Goal: Task Accomplishment & Management: Manage account settings

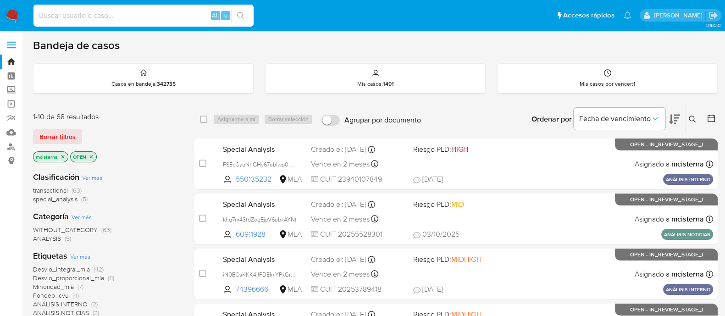
click at [167, 14] on input at bounding box center [143, 16] width 220 height 12
paste input "LdqLrwOSloLLnYay85VyLTMp"
type input "LdqLrwOSloLLnYay85VyLTMp"
click at [246, 12] on button "search-icon" at bounding box center [240, 15] width 19 height 13
click at [243, 17] on icon "search-icon" at bounding box center [240, 15] width 7 height 7
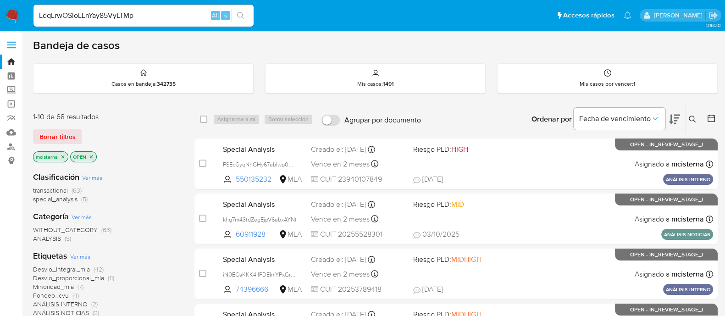
click at [242, 17] on icon "search-icon" at bounding box center [240, 15] width 7 height 7
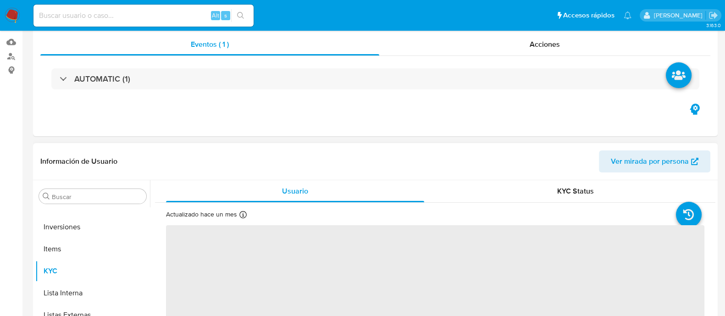
scroll to position [114, 0]
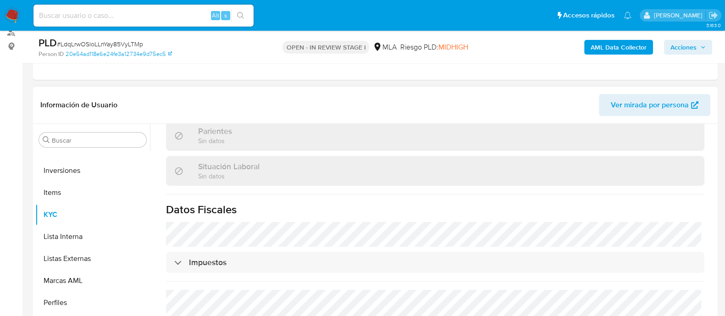
select select "10"
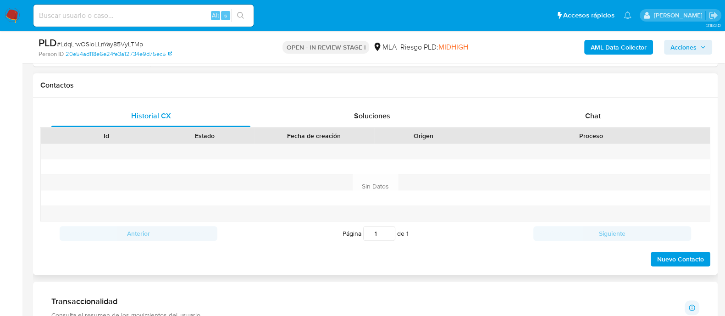
scroll to position [458, 0]
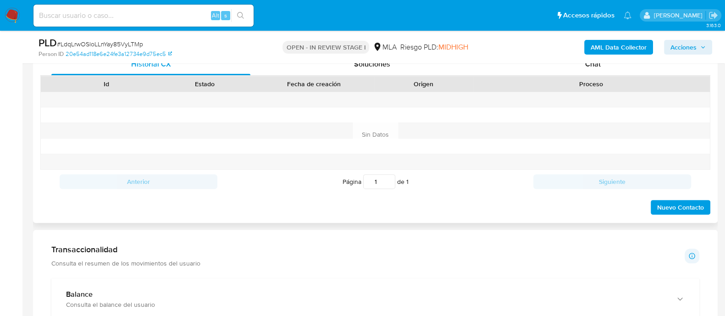
drag, startPoint x: 590, startPoint y: 66, endPoint x: 573, endPoint y: 81, distance: 22.7
click at [590, 66] on span "Chat" at bounding box center [593, 64] width 16 height 11
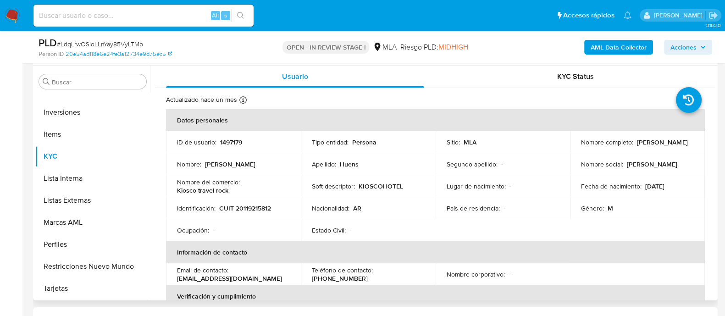
scroll to position [172, 0]
click at [232, 148] on td "ID de usuario : 1497179" at bounding box center [233, 143] width 135 height 22
click at [233, 141] on p "1497179" at bounding box center [231, 142] width 22 height 8
copy p "1497179"
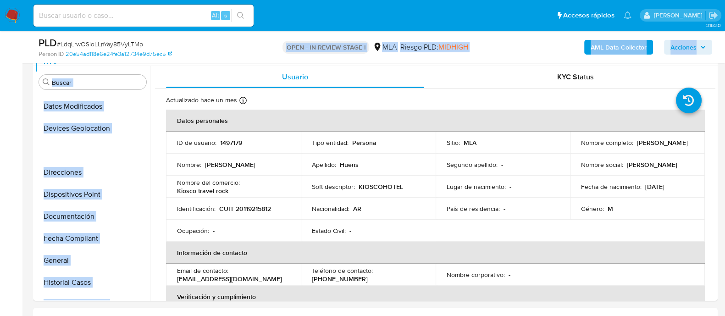
scroll to position [0, 0]
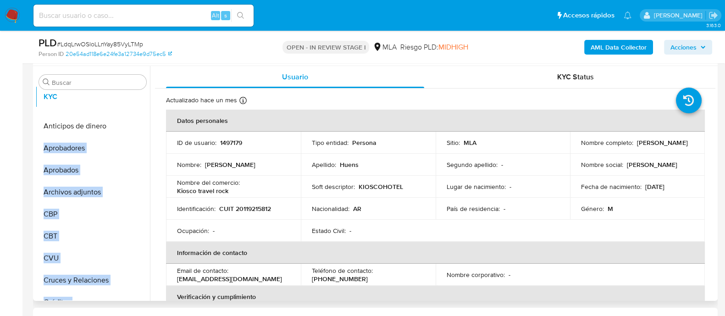
drag, startPoint x: 139, startPoint y: 159, endPoint x: 139, endPoint y: 99, distance: 59.6
click at [139, 99] on ul "Anticipos de dinero Aprobadores Aprobados Archivos adjuntos CBP CBT CVU Cruces …" at bounding box center [92, 196] width 115 height 207
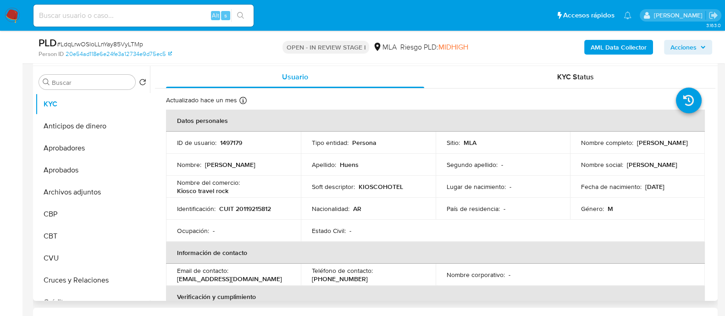
click at [187, 178] on p "Nombre del comercio :" at bounding box center [208, 182] width 63 height 8
drag, startPoint x: 136, startPoint y: 192, endPoint x: 129, endPoint y: 118, distance: 74.6
click at [129, 118] on ul "KYC Anticipos de dinero Aprobadores Aprobados Archivos adjuntos CBP CBT CVU Cru…" at bounding box center [92, 196] width 115 height 207
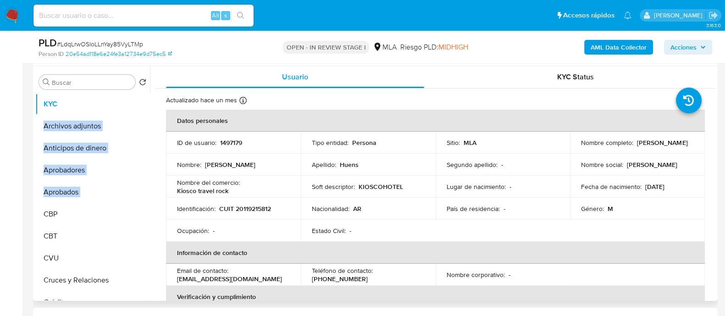
click at [217, 187] on p "Kiosco travel rock" at bounding box center [202, 191] width 51 height 8
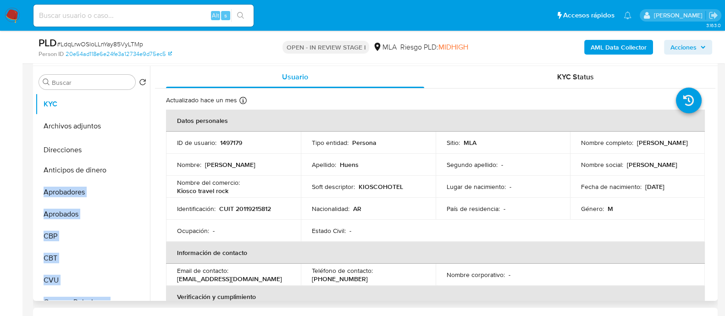
drag, startPoint x: 136, startPoint y: 273, endPoint x: 141, endPoint y: 148, distance: 125.3
click at [141, 148] on ul "KYC Archivos adjuntos Anticipos de dinero Aprobadores Aprobados CBP CBT CVU Cru…" at bounding box center [92, 196] width 115 height 207
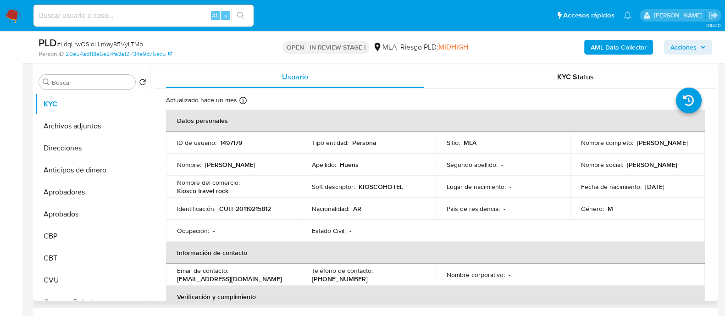
click at [242, 204] on p "CUIT 20119215812" at bounding box center [245, 208] width 52 height 8
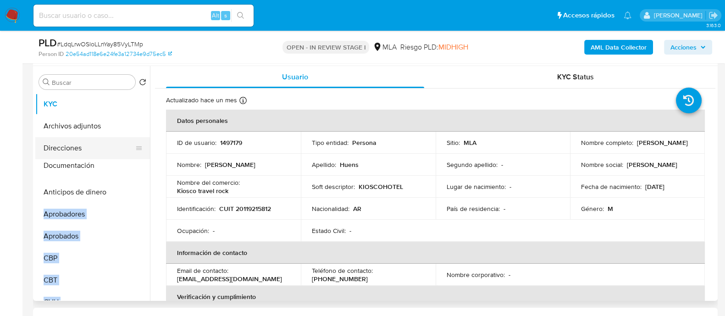
drag, startPoint x: 137, startPoint y: 265, endPoint x: 127, endPoint y: 168, distance: 96.9
click at [127, 168] on ul "KYC Archivos adjuntos Direcciones Anticipos de dinero Aprobadores Aprobados CBP…" at bounding box center [92, 196] width 115 height 207
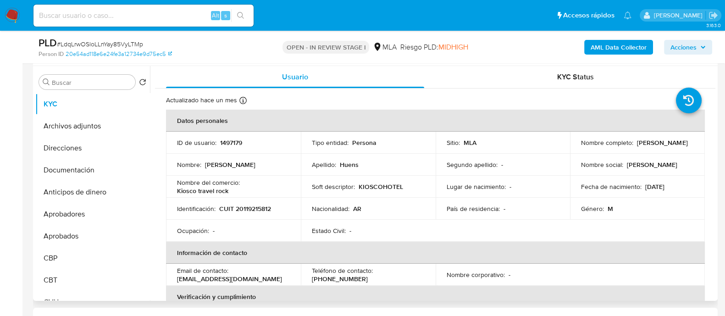
click at [207, 178] on p "Nombre del comercio :" at bounding box center [208, 182] width 63 height 8
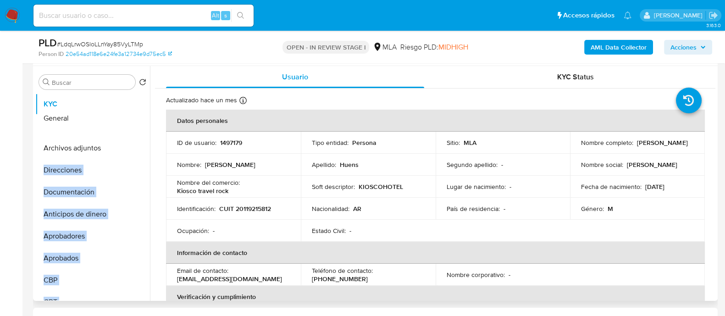
drag, startPoint x: 135, startPoint y: 248, endPoint x: 128, endPoint y: 118, distance: 129.9
click at [128, 118] on ul "KYC Archivos adjuntos Direcciones Documentación Anticipos de dinero Aprobadores…" at bounding box center [92, 196] width 115 height 207
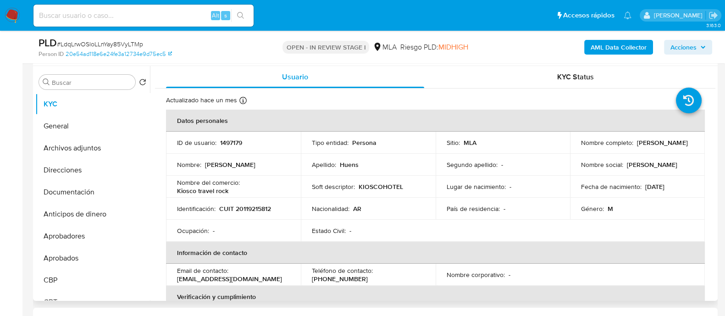
click at [234, 244] on th "Información de contacto" at bounding box center [435, 253] width 539 height 22
drag, startPoint x: 133, startPoint y: 270, endPoint x: 133, endPoint y: 211, distance: 58.7
click at [133, 211] on ul "KYC General Archivos adjuntos Direcciones Documentación Anticipos de dinero Apr…" at bounding box center [92, 196] width 115 height 207
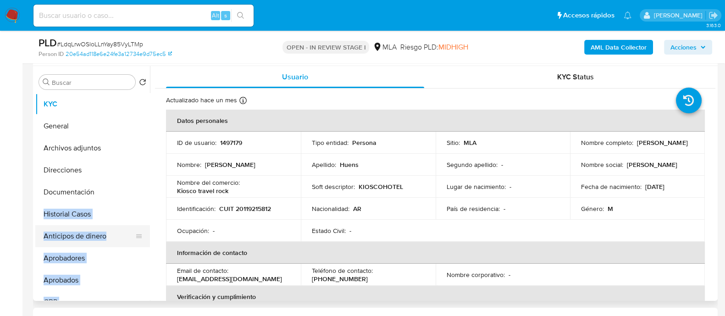
drag, startPoint x: 193, startPoint y: 214, endPoint x: 55, endPoint y: 227, distance: 138.1
click at [193, 215] on td "Identificación : CUIT 20119215812" at bounding box center [233, 209] width 135 height 22
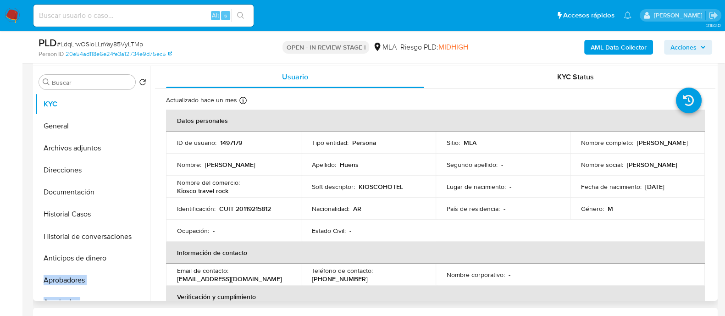
drag, startPoint x: 132, startPoint y: 199, endPoint x: 141, endPoint y: 235, distance: 37.4
click at [141, 235] on ul "KYC General Archivos adjuntos Direcciones Documentación Historial Casos Anticip…" at bounding box center [92, 196] width 115 height 207
click at [261, 218] on td "Identificación : CUIT 20119215812" at bounding box center [233, 209] width 135 height 22
click at [83, 125] on button "General" at bounding box center [88, 126] width 107 height 22
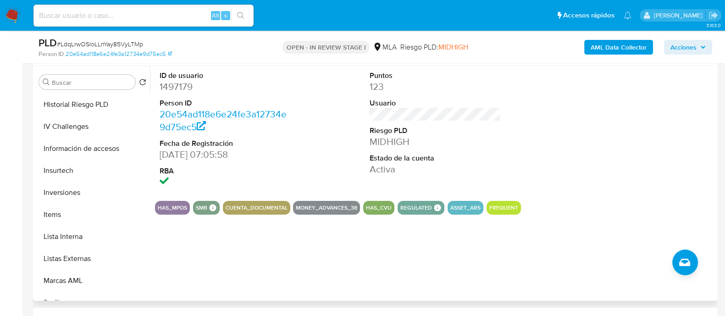
scroll to position [458, 0]
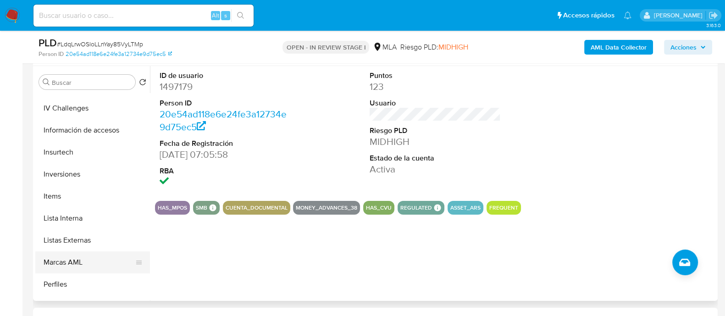
click at [98, 257] on button "Marcas AML" at bounding box center [88, 262] width 107 height 22
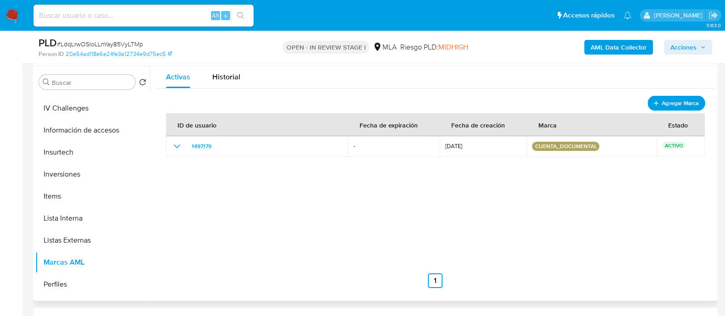
click at [674, 99] on span "Agregar Marca" at bounding box center [680, 102] width 37 height 11
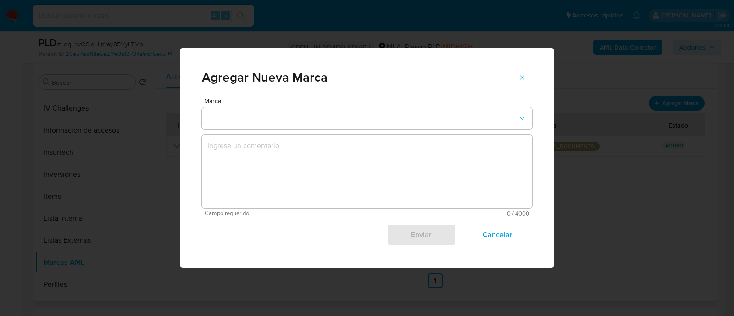
click at [392, 120] on button "marks-modal" at bounding box center [367, 118] width 330 height 22
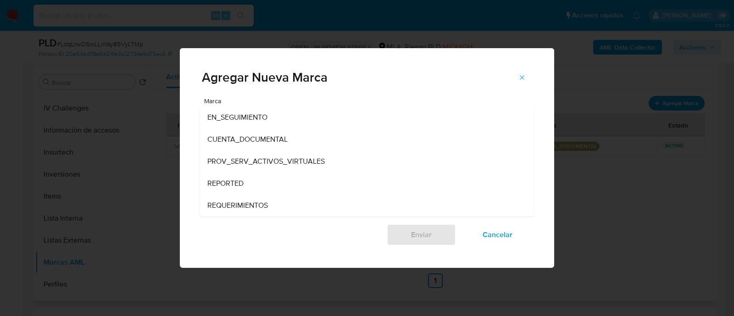
click at [392, 120] on div "EN_SEGUIMIENTO" at bounding box center [364, 117] width 314 height 22
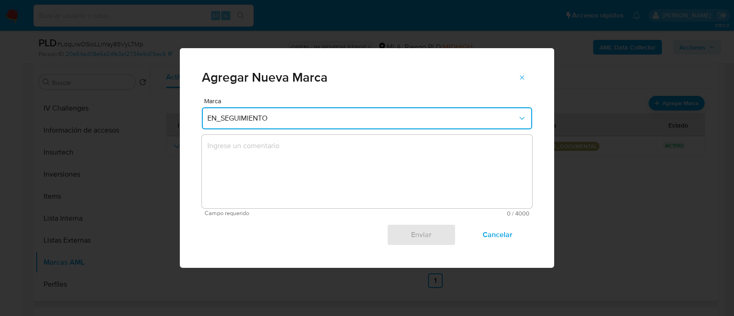
click at [317, 173] on textarea "marks-modal" at bounding box center [367, 171] width 330 height 73
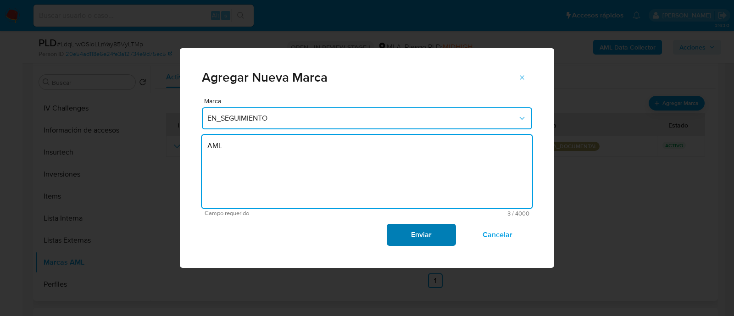
type textarea "AML"
click at [418, 229] on span "Enviar" at bounding box center [420, 235] width 45 height 20
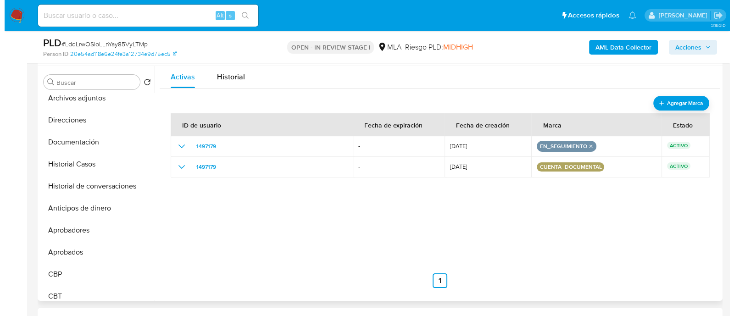
scroll to position [0, 0]
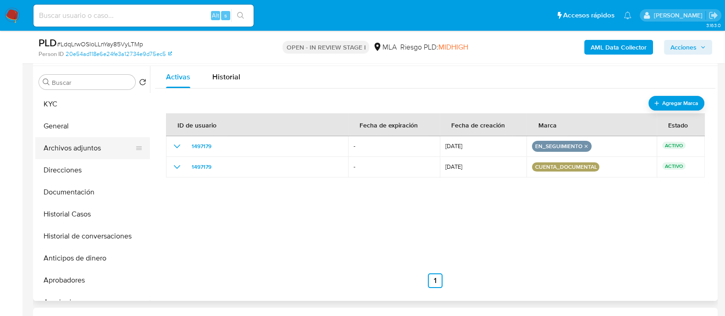
click at [99, 145] on button "Archivos adjuntos" at bounding box center [88, 148] width 107 height 22
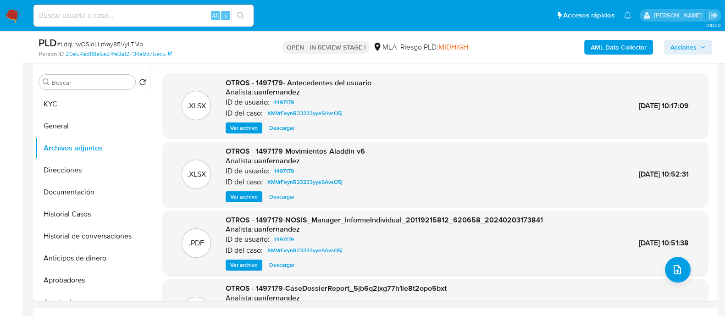
click at [609, 51] on b "AML Data Collector" at bounding box center [619, 47] width 56 height 15
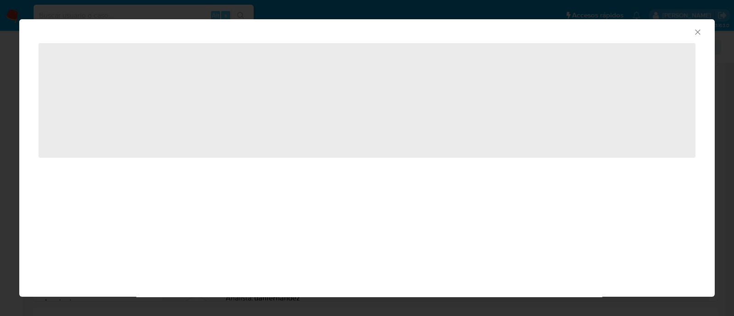
click at [695, 31] on icon "Cerrar ventana" at bounding box center [697, 32] width 9 height 9
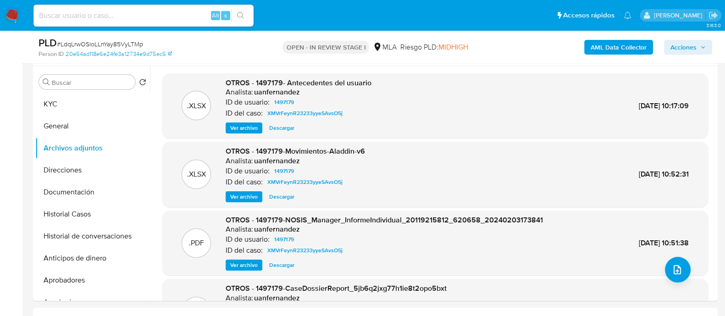
click at [610, 44] on b "AML Data Collector" at bounding box center [619, 47] width 56 height 15
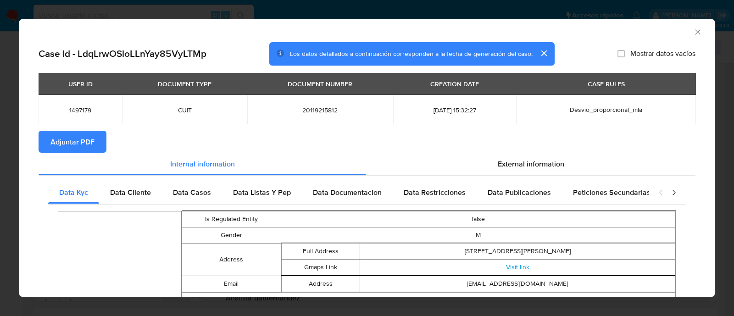
click at [77, 140] on span "Adjuntar PDF" at bounding box center [72, 142] width 44 height 20
drag, startPoint x: 92, startPoint y: 149, endPoint x: 171, endPoint y: 168, distance: 81.7
click at [91, 149] on span "Adjuntar PDF" at bounding box center [72, 142] width 44 height 20
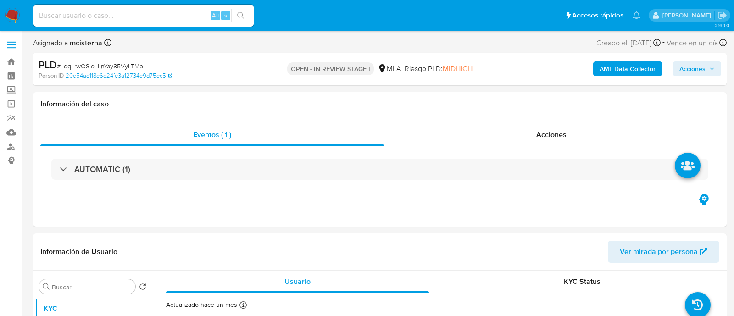
select select "10"
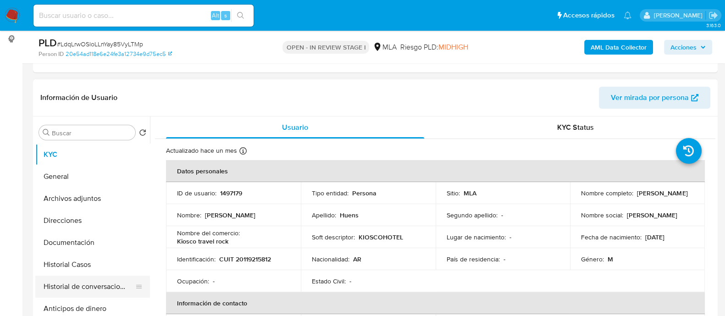
scroll to position [172, 0]
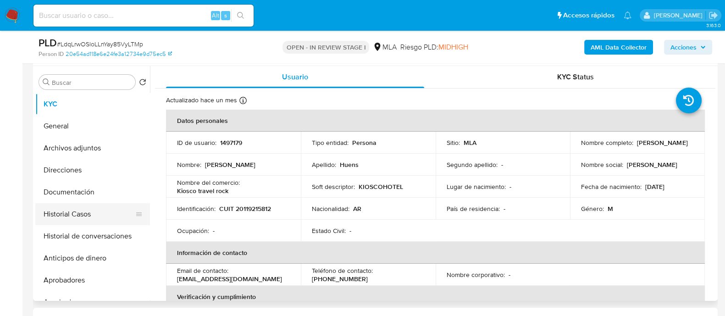
click at [98, 209] on button "Historial Casos" at bounding box center [88, 214] width 107 height 22
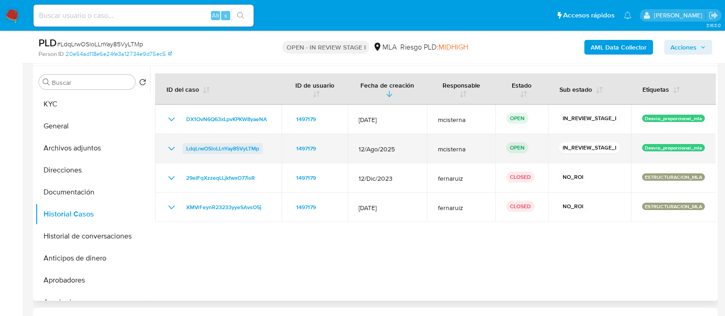
drag, startPoint x: 241, startPoint y: 150, endPoint x: 182, endPoint y: 153, distance: 58.3
click at [182, 153] on div "LdqLrwOSloLLnYay85VyLTMp" at bounding box center [218, 148] width 105 height 11
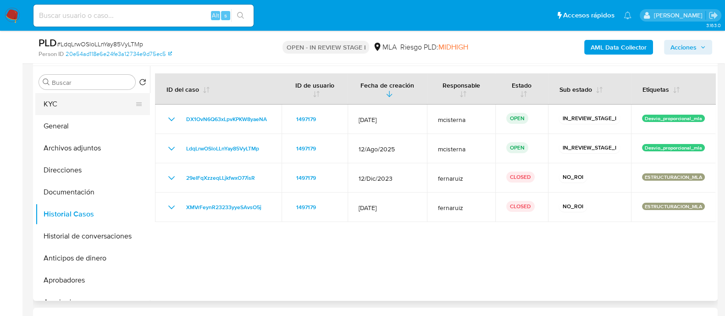
click at [92, 100] on button "KYC" at bounding box center [88, 104] width 107 height 22
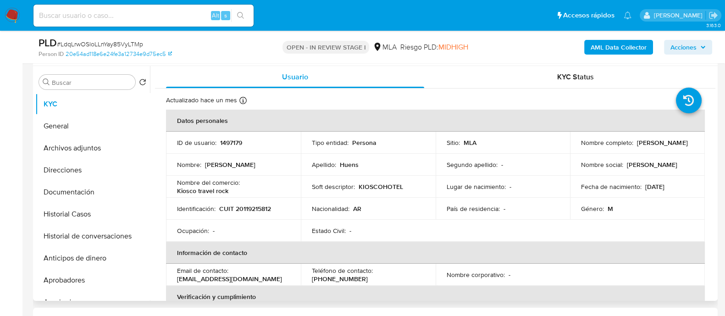
click at [245, 209] on p "CUIT 20119215812" at bounding box center [245, 208] width 52 height 8
copy p "20119215812"
click at [69, 170] on button "Direcciones" at bounding box center [88, 170] width 107 height 22
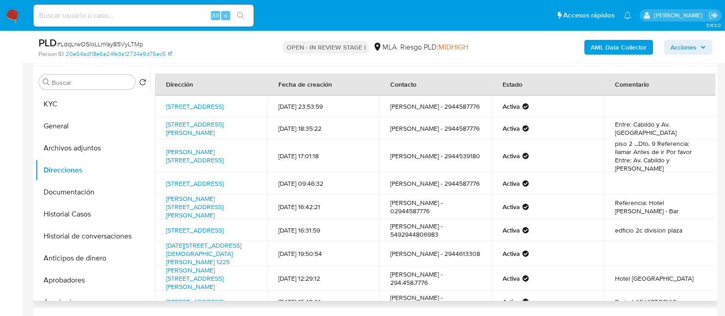
drag, startPoint x: 253, startPoint y: 109, endPoint x: 156, endPoint y: 104, distance: 96.9
click at [156, 104] on td "Suipacha 3853, Bariloche, Río Negro, 8400, Argentina 3853" at bounding box center [211, 106] width 112 height 22
copy link "Suipacha 3853, Bariloche, Río Negro, 8400, Argentina 3853"
click at [221, 198] on link "Moreno 363, San Carlos De Bariloche, Río Negro, 8400, Argentina 363" at bounding box center [194, 207] width 57 height 26
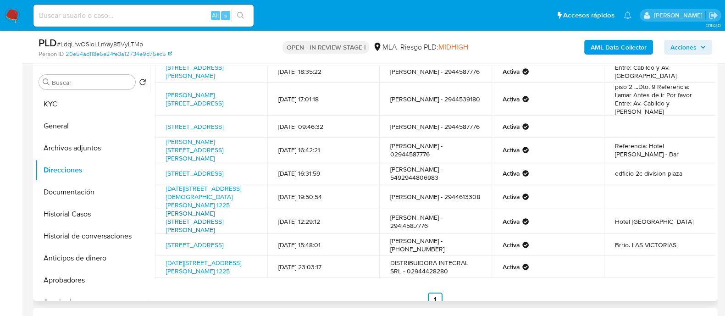
click at [220, 220] on link "Moreno 353, San Carlos De Bariloche, Río Negro, 8400, Argentina 353" at bounding box center [194, 222] width 57 height 26
click at [119, 237] on button "Historial de conversaciones" at bounding box center [88, 236] width 107 height 22
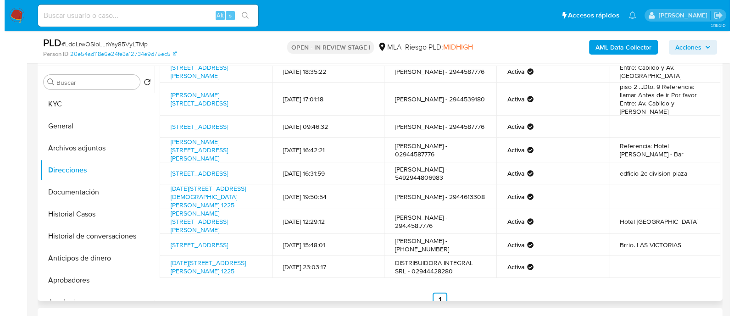
scroll to position [0, 0]
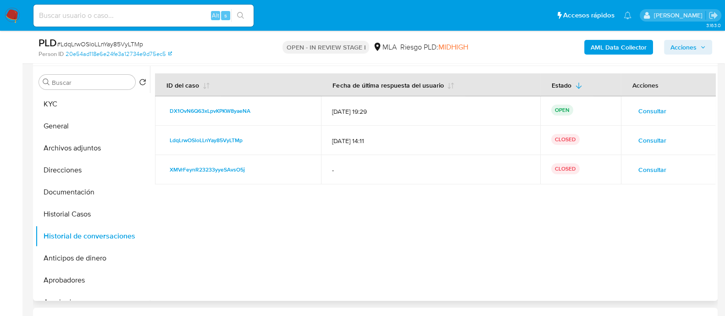
click at [649, 114] on span "Consultar" at bounding box center [652, 111] width 28 height 13
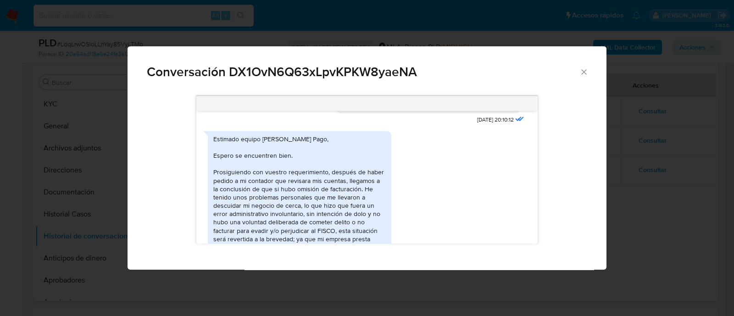
scroll to position [118, 0]
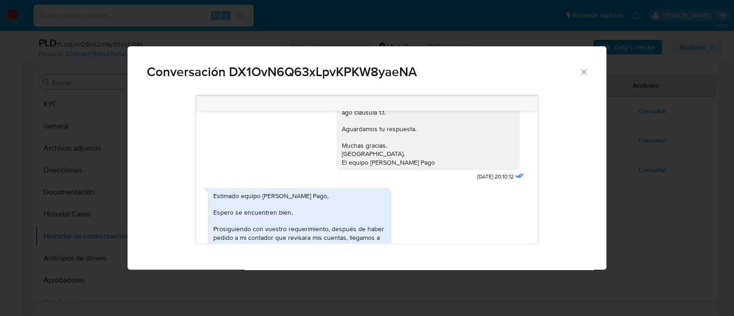
click at [646, 237] on div "Conversación DX1OvN6Q63xLpvKPKW8yaeNA Hola, Esperamos que te encuentres muy bie…" at bounding box center [367, 158] width 734 height 316
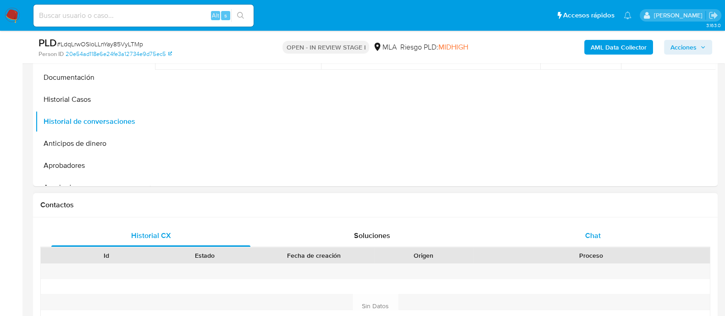
click at [579, 241] on div "Chat" at bounding box center [592, 236] width 199 height 22
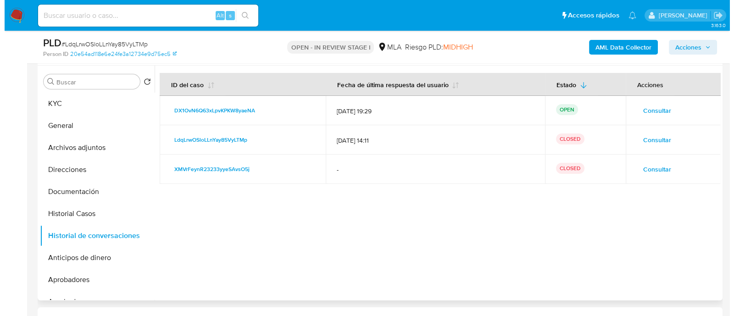
scroll to position [172, 0]
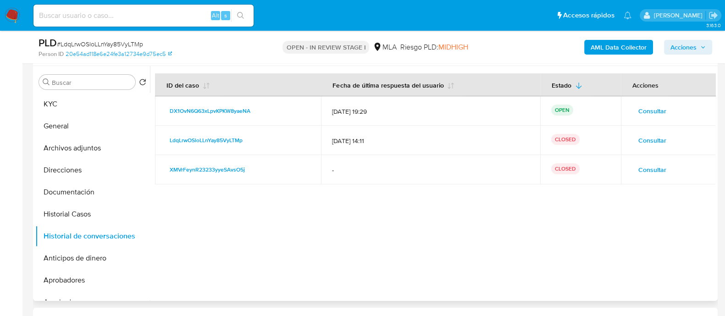
click at [643, 112] on span "Consultar" at bounding box center [652, 111] width 28 height 13
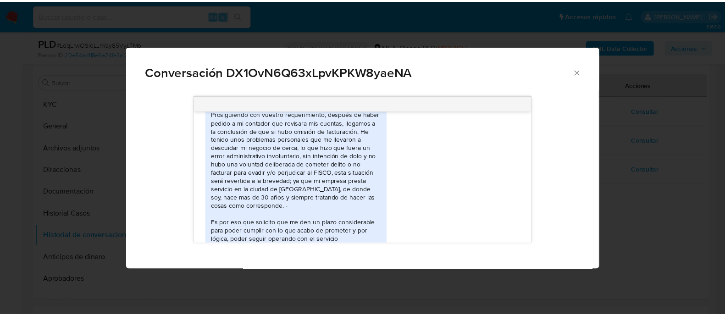
scroll to position [290, 0]
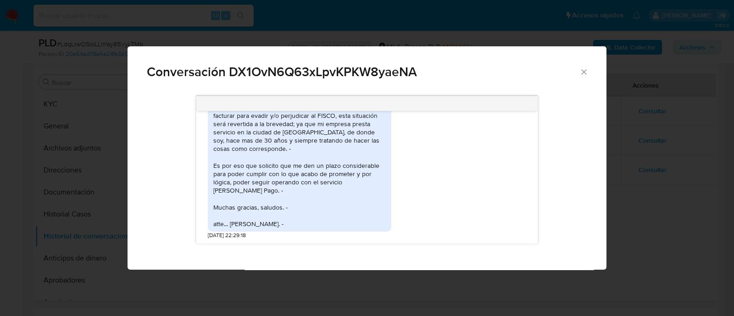
click at [581, 76] on icon "Cerrar" at bounding box center [583, 71] width 9 height 9
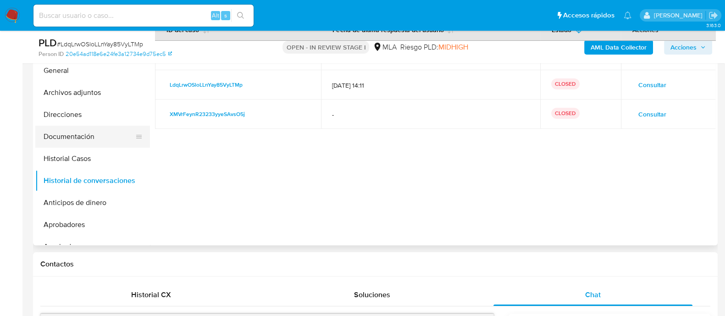
scroll to position [172, 0]
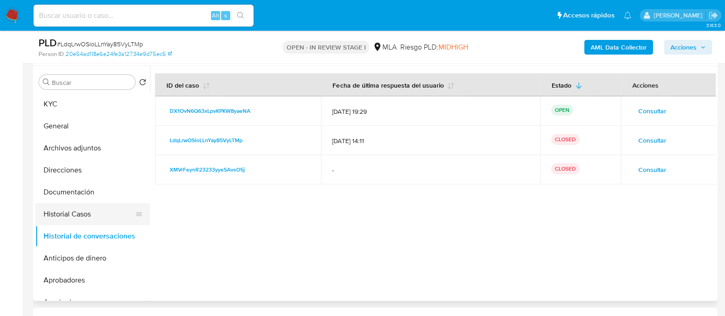
click at [67, 209] on button "Historial Casos" at bounding box center [88, 214] width 107 height 22
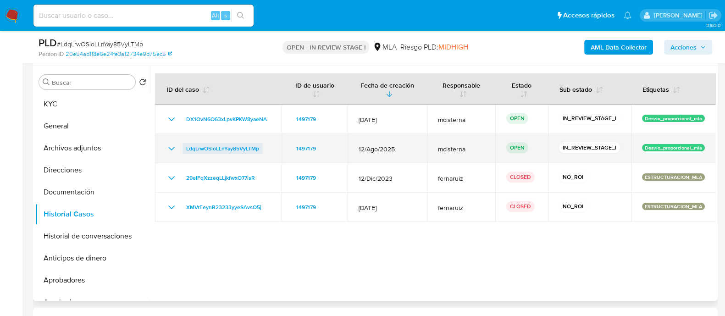
click at [245, 149] on span "LdqLrwOSloLLnYay85VyLTMp" at bounding box center [222, 148] width 73 height 11
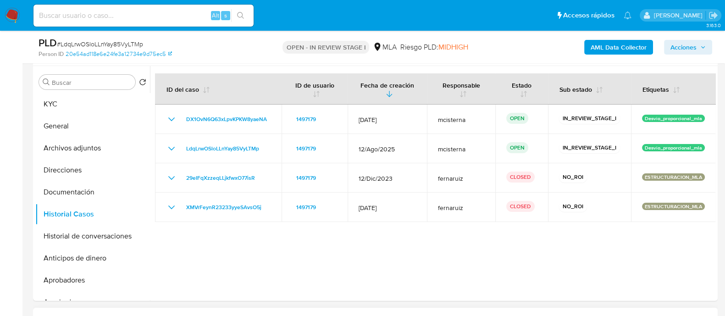
scroll to position [114, 0]
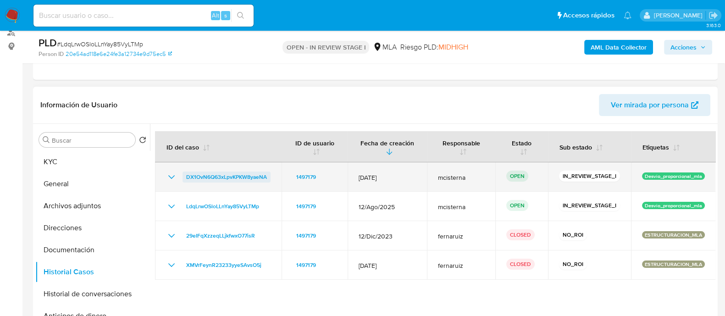
click at [252, 177] on span "DX1OvN6Q63xLpvKPKW8yaeNA" at bounding box center [226, 176] width 81 height 11
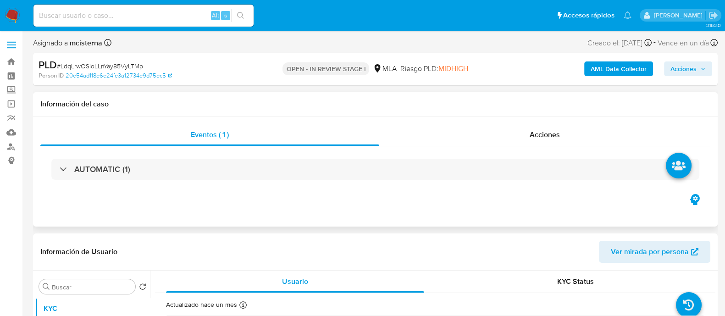
select select "10"
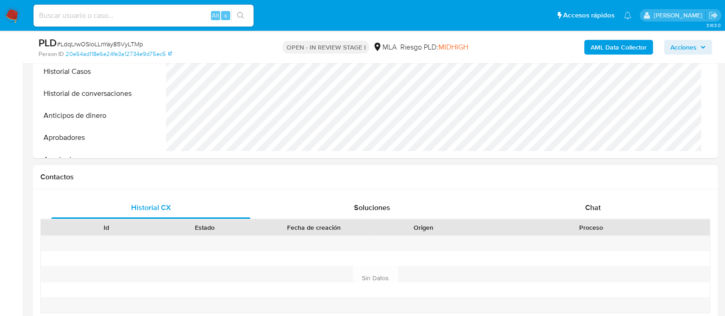
scroll to position [344, 0]
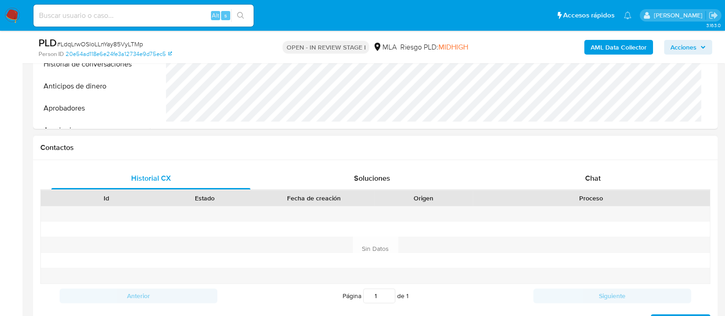
click at [580, 164] on div "Historial CX Soluciones Chat Id Estado Fecha de creación Origen Proceso Anterio…" at bounding box center [375, 248] width 685 height 177
click at [589, 175] on span "Chat" at bounding box center [593, 178] width 16 height 11
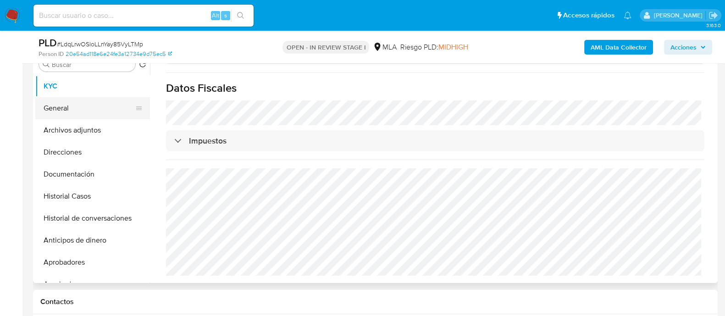
scroll to position [172, 0]
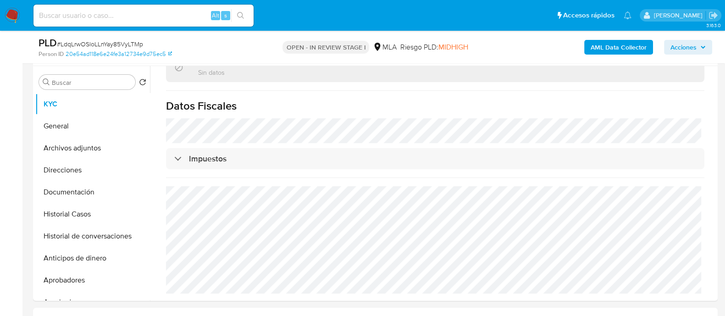
drag, startPoint x: 94, startPoint y: 150, endPoint x: 282, endPoint y: 38, distance: 219.0
click at [95, 150] on button "Archivos adjuntos" at bounding box center [92, 148] width 115 height 22
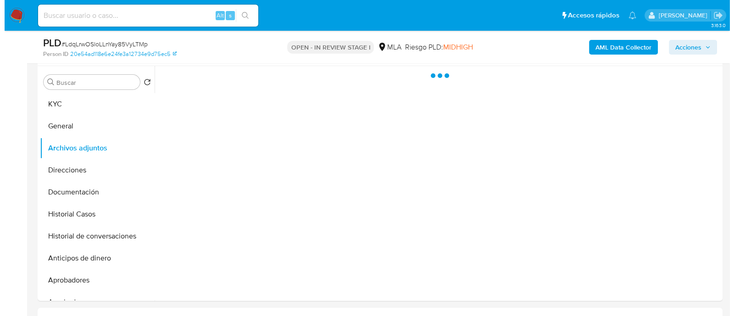
scroll to position [0, 0]
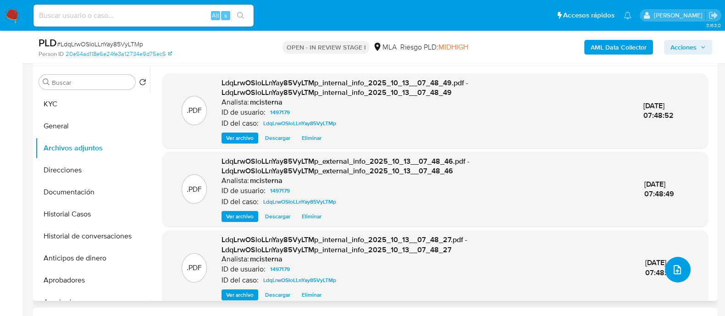
click at [672, 267] on icon "upload-file" at bounding box center [677, 269] width 11 height 11
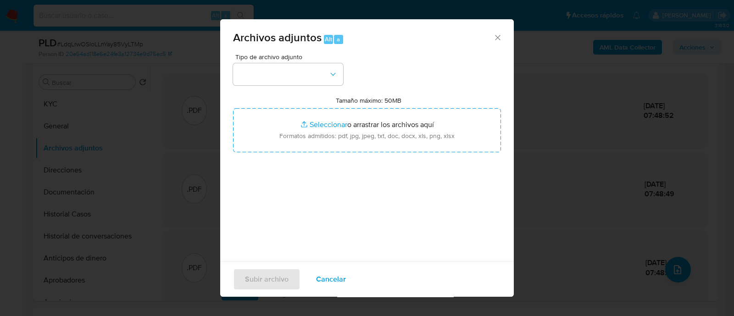
click at [310, 58] on span "Tipo de archivo adjunto" at bounding box center [290, 57] width 110 height 6
click at [312, 73] on button "button" at bounding box center [288, 74] width 110 height 22
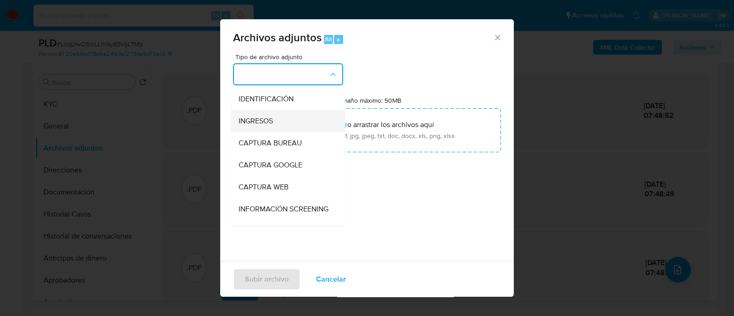
click at [285, 119] on div "INGRESOS" at bounding box center [285, 121] width 94 height 22
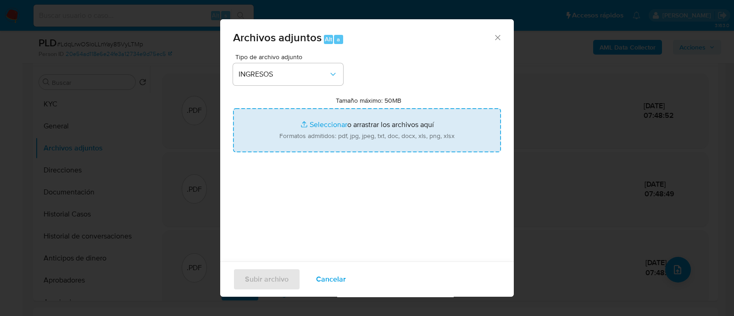
click at [352, 125] on input "Tamaño máximo: 50MB Seleccionar archivos" at bounding box center [367, 130] width 268 height 44
type input "C:\fakepath\1497179_9164aaa4-670a-4eea-bb57-7e0cab98583b.pdf"
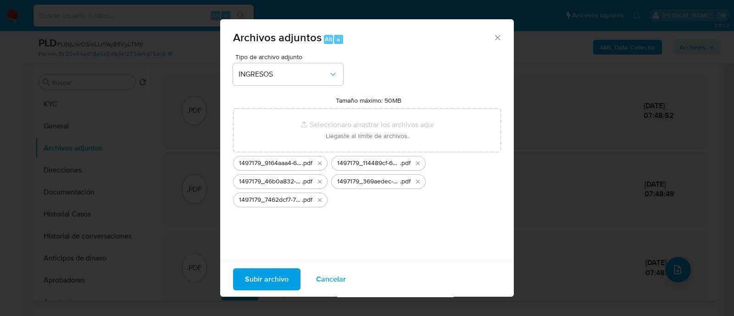
click at [272, 277] on span "Subir archivo" at bounding box center [267, 279] width 44 height 20
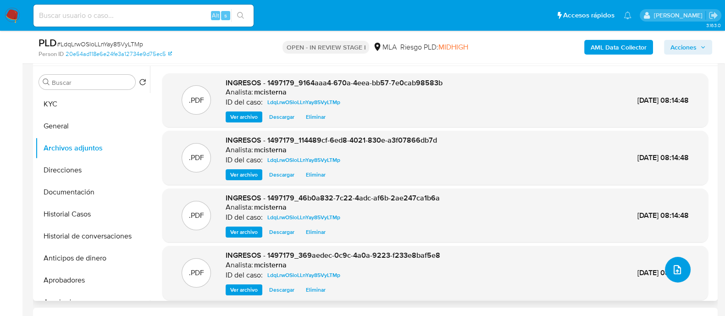
click at [672, 269] on icon "upload-file" at bounding box center [677, 269] width 11 height 11
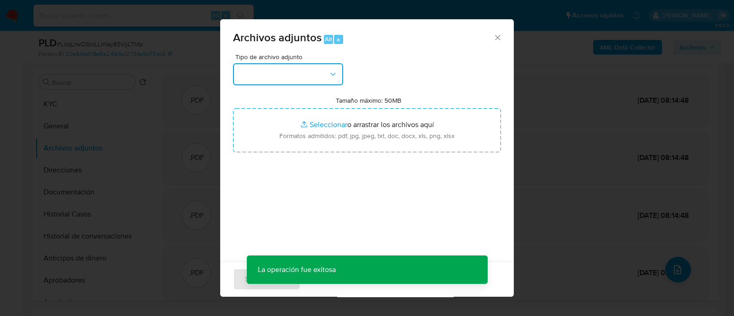
click at [270, 77] on button "button" at bounding box center [288, 74] width 110 height 22
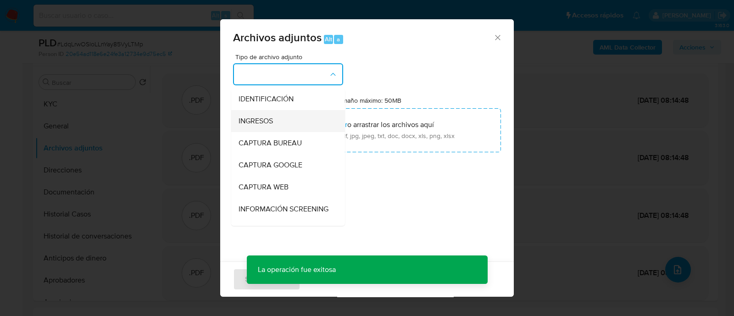
click at [259, 116] on span "INGRESOS" at bounding box center [255, 120] width 34 height 9
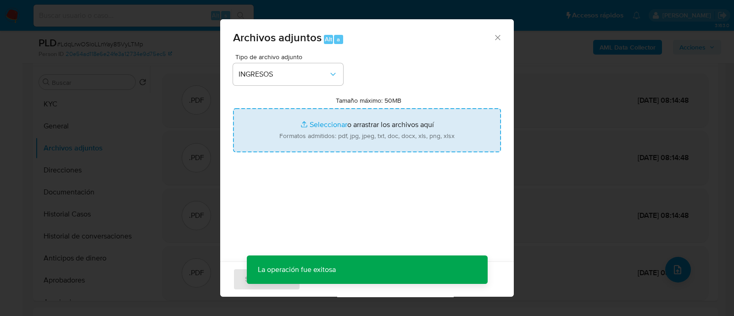
click at [286, 127] on input "Tamaño máximo: 50MB Seleccionar archivos" at bounding box center [367, 130] width 268 height 44
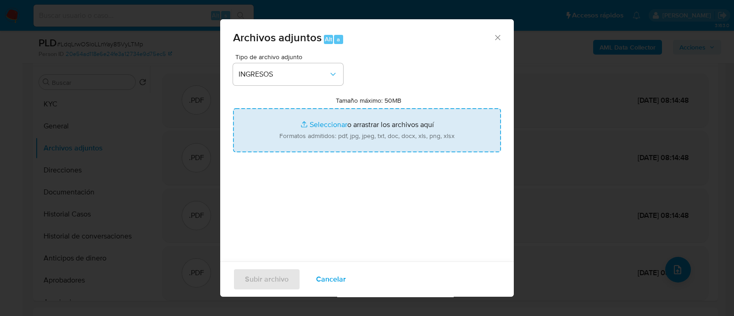
type input "C:\fakepath\1497179_c19bcebb-d684-49e1-a8b8-5ed15ad48cfa.pdf"
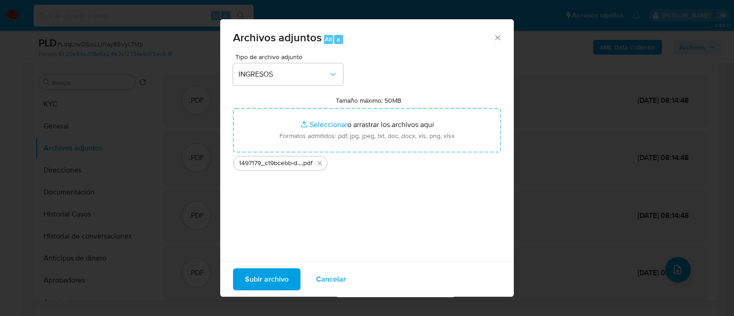
click at [243, 279] on button "Subir archivo" at bounding box center [266, 279] width 67 height 22
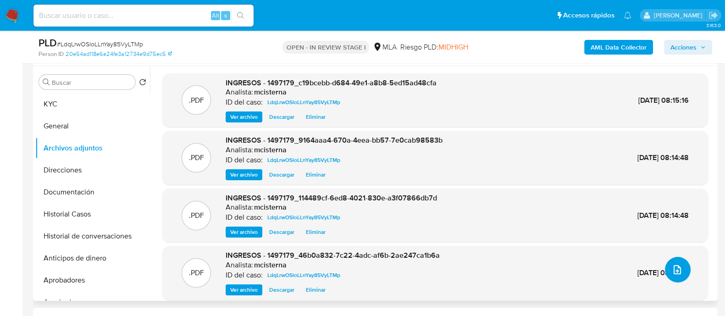
click at [665, 274] on button "upload-file" at bounding box center [678, 270] width 26 height 26
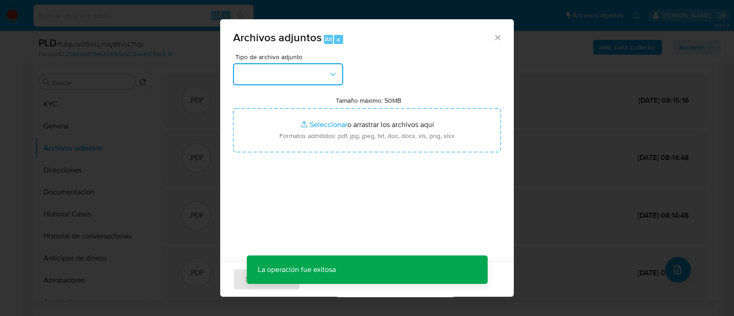
click at [301, 73] on button "button" at bounding box center [288, 74] width 110 height 22
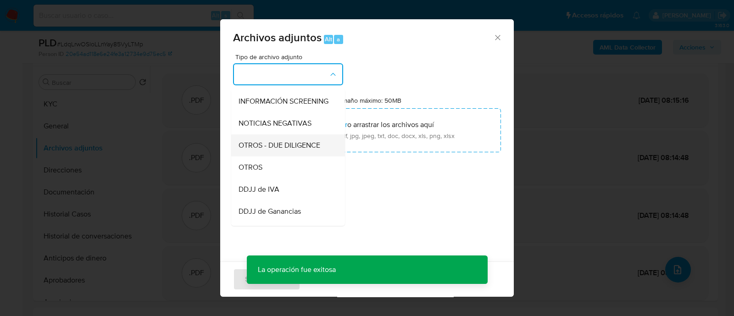
scroll to position [114, 0]
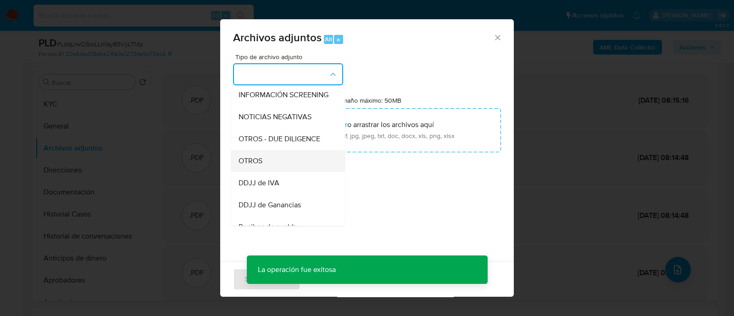
click at [277, 166] on div "OTROS" at bounding box center [285, 161] width 94 height 22
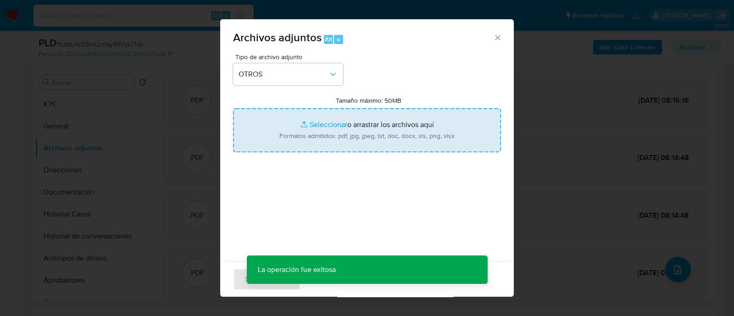
click at [277, 138] on input "Tamaño máximo: 50MB Seleccionar archivos" at bounding box center [367, 130] width 268 height 44
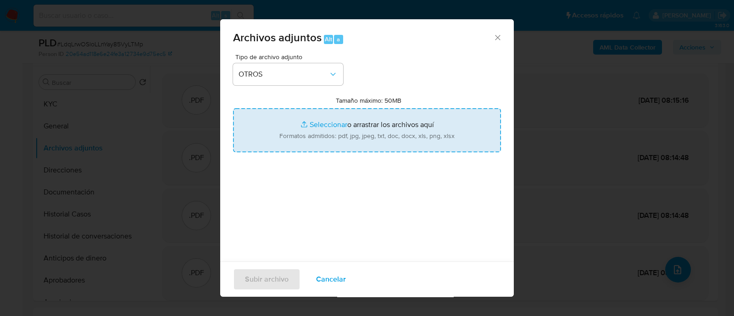
type input "C:\fakepath\Caselog DX1OvN6Q63xLpvKPKW8yaeNA_2025_09_17_10_49_10.docx"
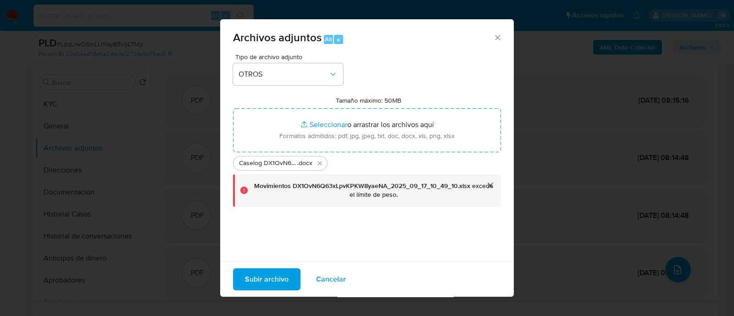
click at [482, 185] on button "cerrar" at bounding box center [490, 185] width 22 height 22
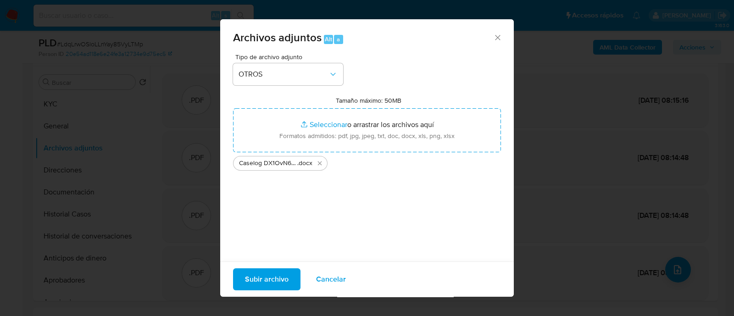
click at [493, 40] on icon "Cerrar" at bounding box center [497, 37] width 9 height 9
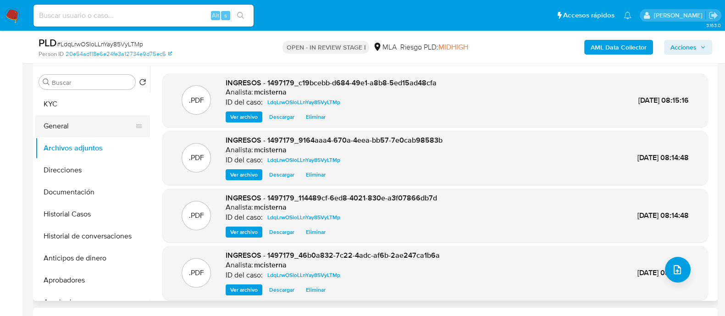
click at [86, 131] on button "General" at bounding box center [88, 126] width 107 height 22
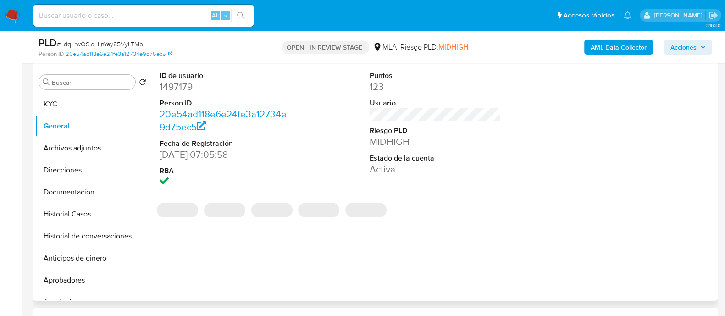
click at [181, 83] on dd "1497179" at bounding box center [225, 86] width 131 height 13
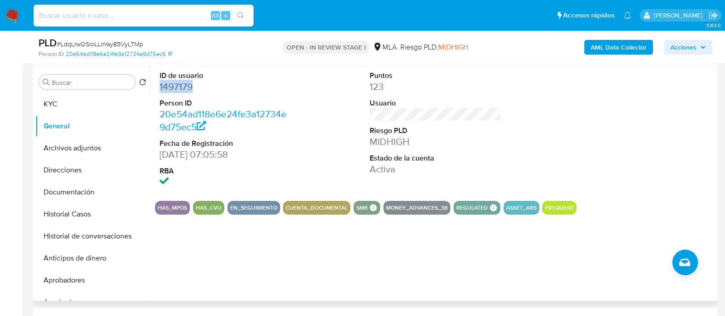
copy dd "1497179"
click at [103, 147] on button "Archivos adjuntos" at bounding box center [88, 148] width 107 height 22
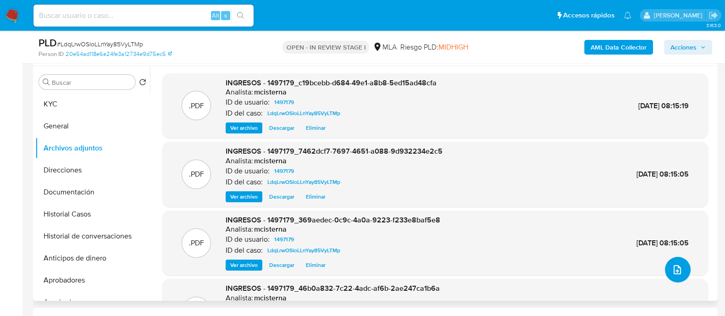
click at [672, 269] on icon "upload-file" at bounding box center [677, 269] width 11 height 11
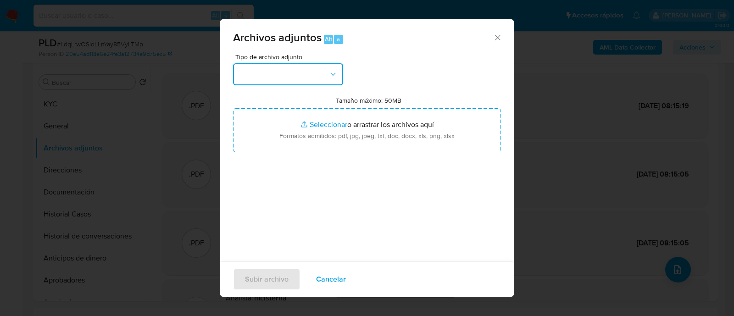
click at [295, 72] on button "button" at bounding box center [288, 74] width 110 height 22
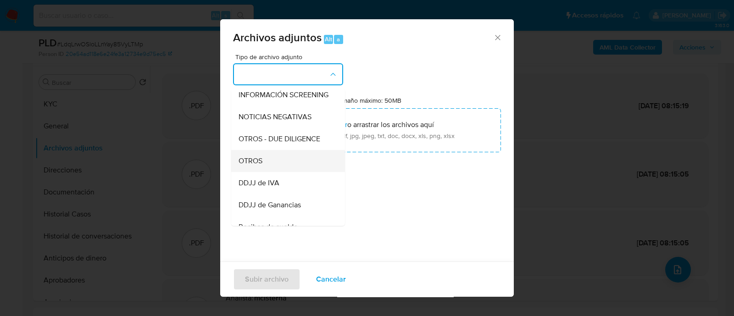
click at [276, 167] on div "OTROS" at bounding box center [285, 161] width 94 height 22
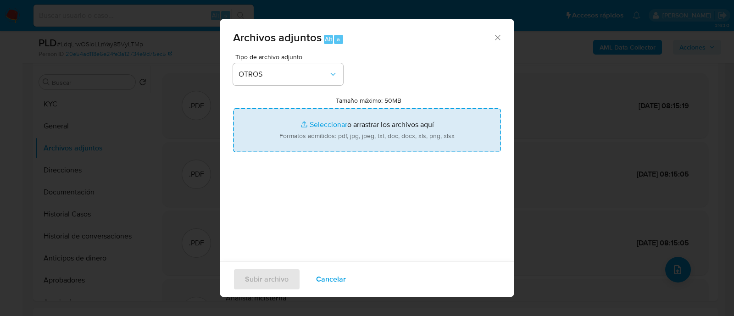
click at [334, 125] on input "Tamaño máximo: 50MB Seleccionar archivos" at bounding box center [367, 130] width 268 height 44
type input "C:\fakepath\Caselog DX1OvN6Q63xLpvKPKW8yaeNA_2025_09_17_10_49_10.docx"
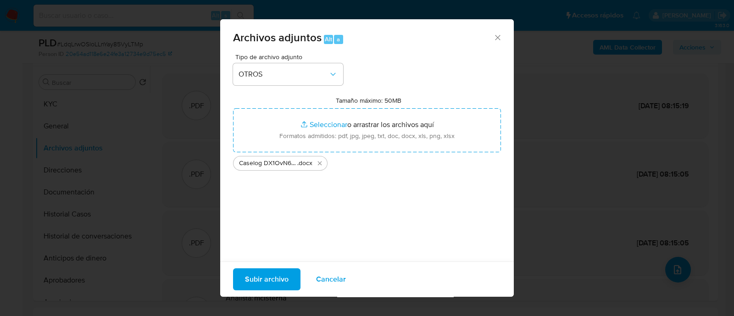
drag, startPoint x: 276, startPoint y: 258, endPoint x: 271, endPoint y: 267, distance: 10.9
click at [275, 258] on div "Tipo de archivo adjunto OTROS Tamaño máximo: 50MB Seleccionar archivos Seleccio…" at bounding box center [367, 162] width 268 height 216
click at [265, 275] on span "Subir archivo" at bounding box center [267, 279] width 44 height 20
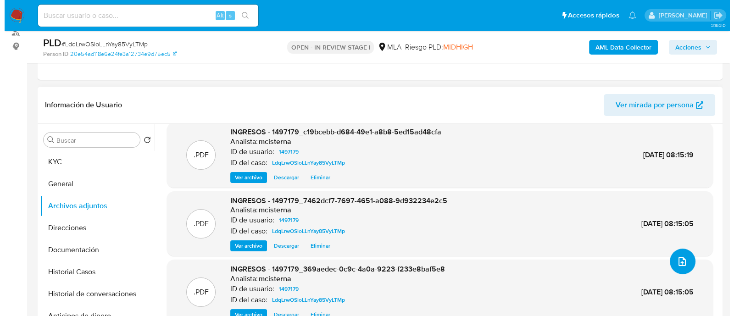
scroll to position [66, 0]
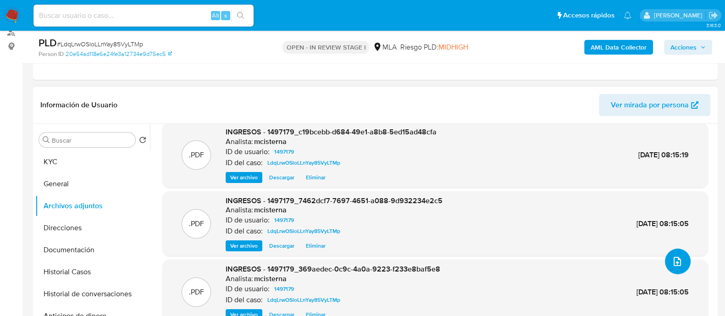
click at [679, 256] on span "upload-file" at bounding box center [677, 261] width 11 height 11
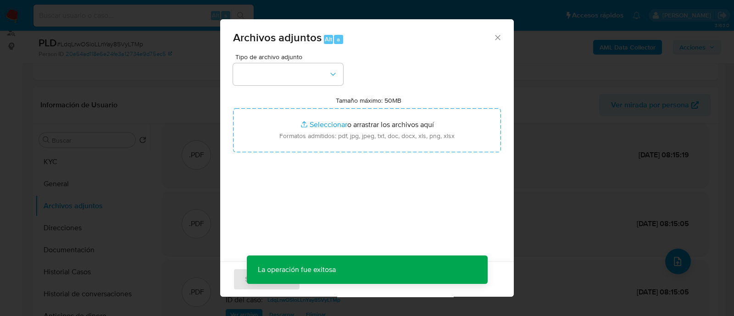
click at [328, 62] on div "Tipo de archivo adjunto" at bounding box center [288, 70] width 110 height 32
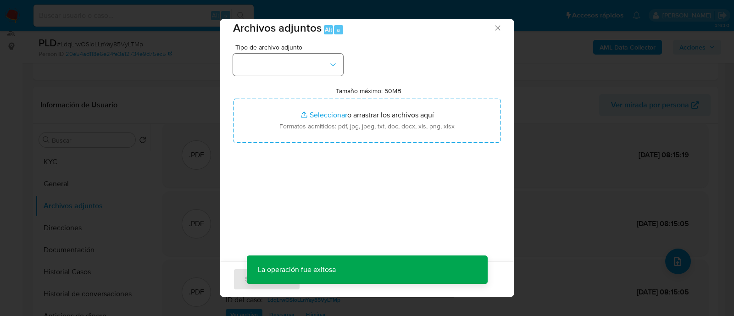
scroll to position [14, 0]
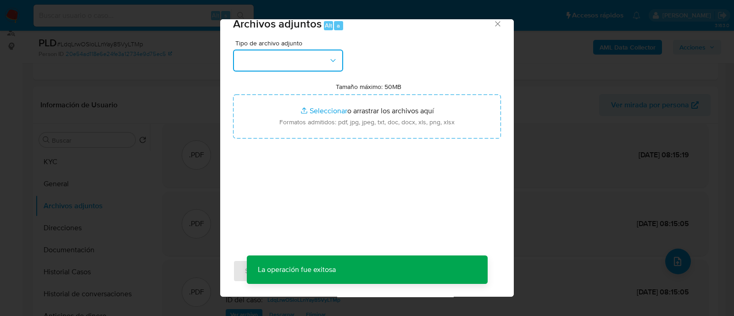
click at [301, 56] on button "button" at bounding box center [288, 61] width 110 height 22
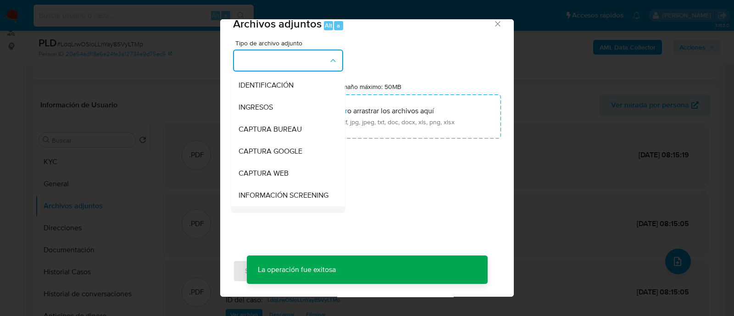
scroll to position [114, 0]
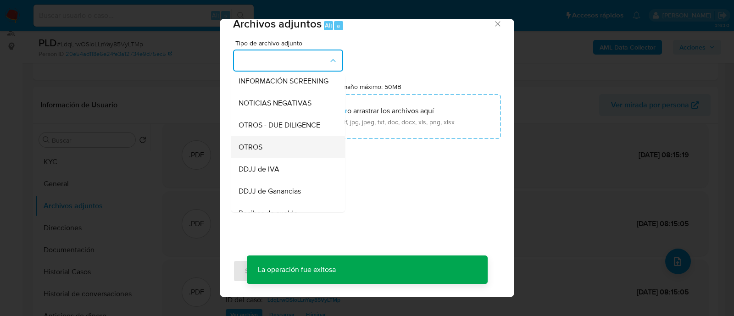
click at [283, 152] on div "OTROS" at bounding box center [285, 147] width 94 height 22
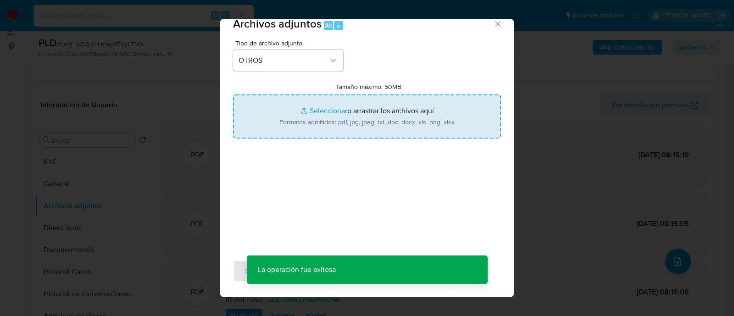
click at [356, 126] on input "Tamaño máximo: 50MB Seleccionar archivos" at bounding box center [367, 116] width 268 height 44
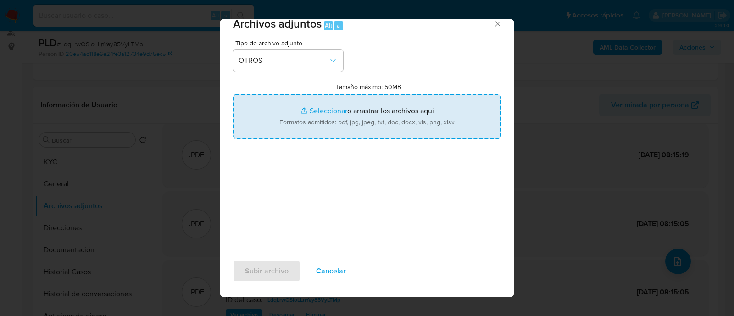
type input "C:\fakepath\Movimientos (PDF).pdf"
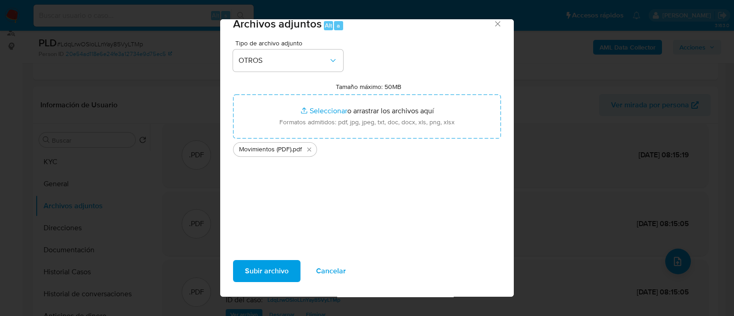
click at [262, 275] on span "Subir archivo" at bounding box center [267, 271] width 44 height 20
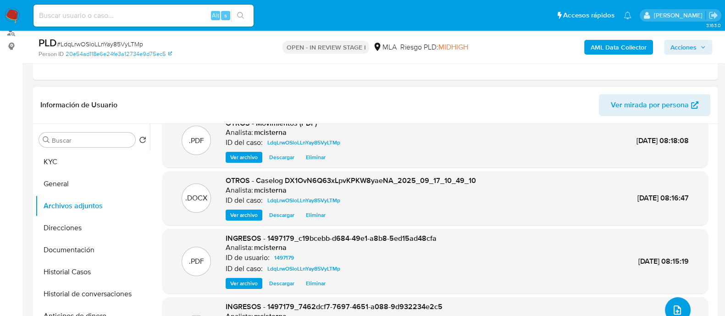
scroll to position [0, 0]
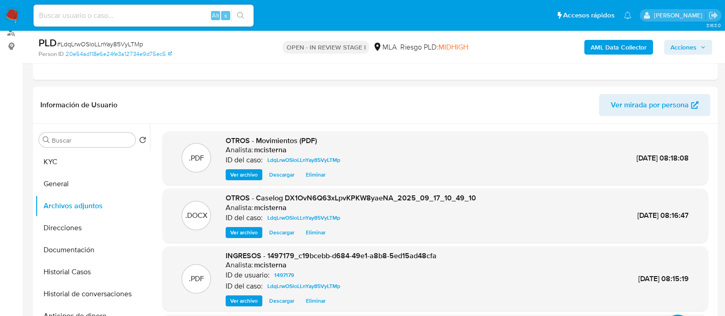
click at [711, 45] on button "Acciones" at bounding box center [688, 47] width 48 height 15
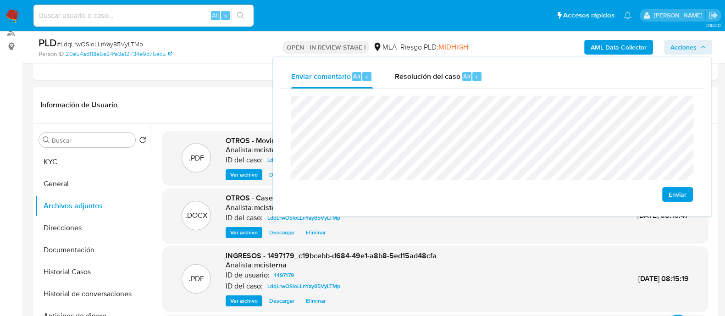
click at [662, 191] on div "Enviar" at bounding box center [492, 148] width 402 height 105
click at [683, 194] on span "Enviar" at bounding box center [677, 194] width 18 height 13
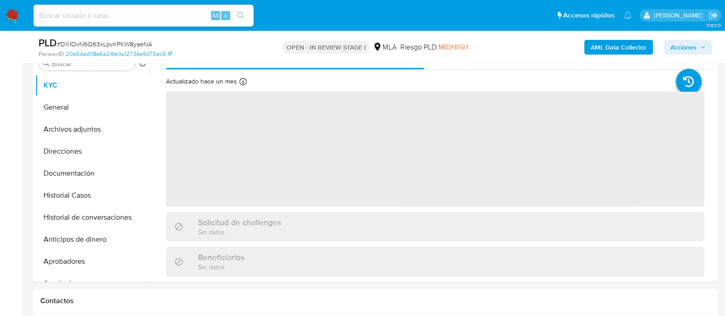
scroll to position [458, 0]
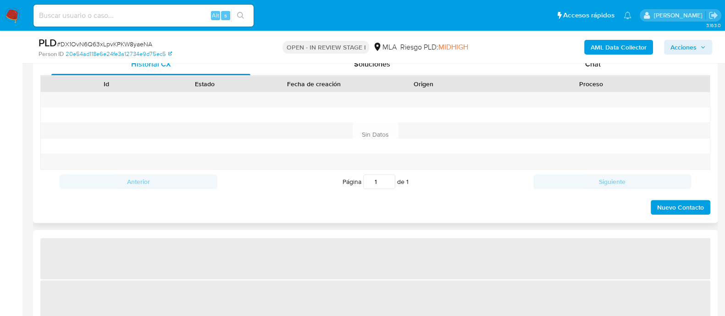
select select "10"
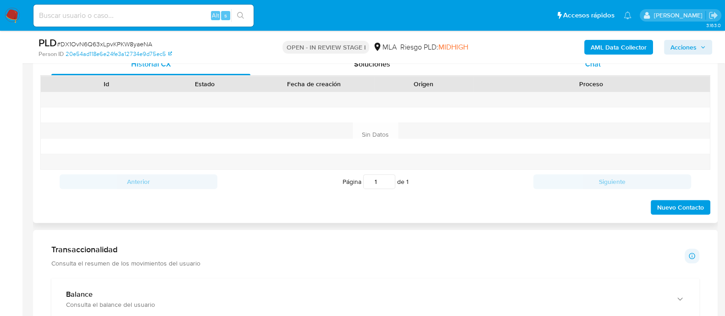
click at [589, 65] on span "Chat" at bounding box center [593, 64] width 16 height 11
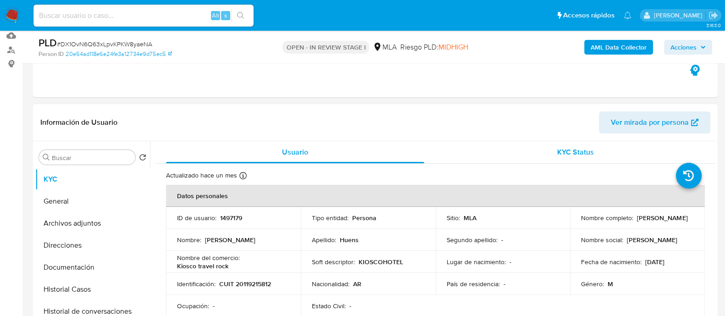
scroll to position [57, 0]
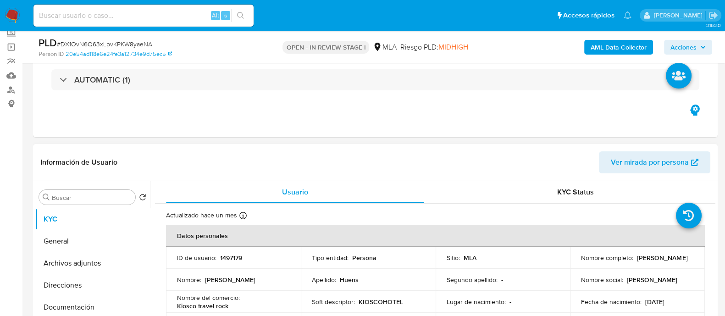
drag, startPoint x: 578, startPoint y: 261, endPoint x: 645, endPoint y: 261, distance: 67.4
click at [645, 261] on div "Nombre completo : [PERSON_NAME]" at bounding box center [637, 258] width 113 height 8
copy p "[PERSON_NAME]"
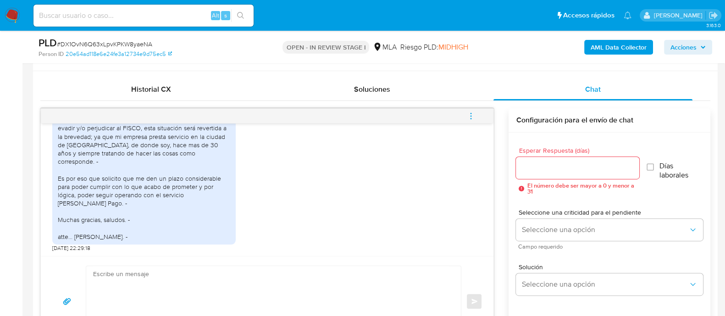
scroll to position [573, 0]
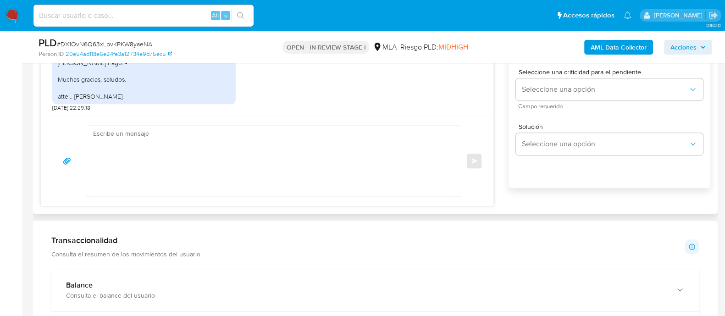
click at [279, 166] on textarea at bounding box center [271, 161] width 356 height 71
paste textarea "[PERSON_NAME]"
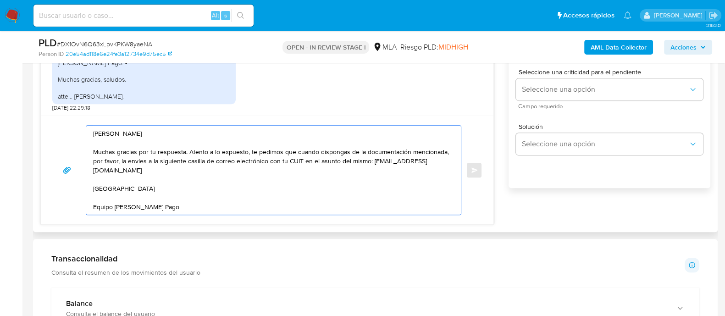
click at [263, 166] on textarea "[PERSON_NAME] Muchas gracias por tu respuesta. Atento a lo expuesto, te pedimos…" at bounding box center [271, 170] width 356 height 89
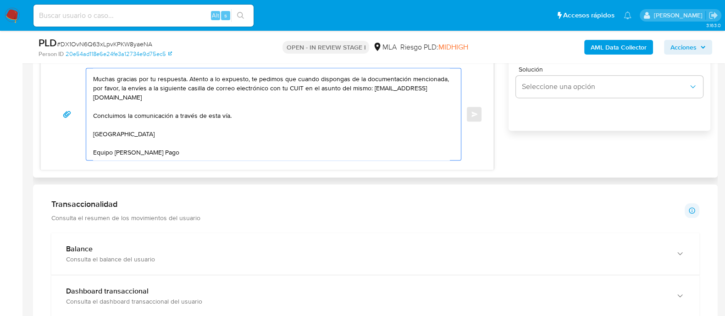
scroll to position [0, 0]
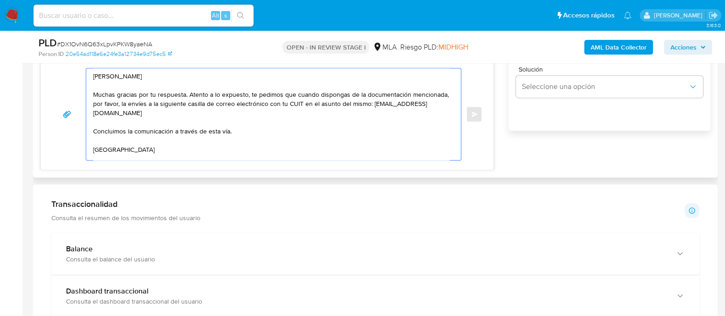
click at [222, 111] on textarea "[PERSON_NAME] Muchas gracias por tu respuesta. Atento a lo expuesto, te pedimos…" at bounding box center [271, 114] width 356 height 92
click at [236, 130] on textarea "[PERSON_NAME] Muchas gracias por tu respuesta. Atento a lo expuesto, te pedimos…" at bounding box center [271, 114] width 356 height 92
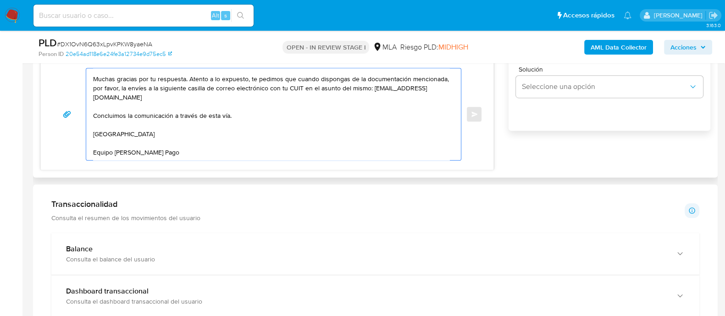
click at [218, 103] on textarea "[PERSON_NAME] Muchas gracias por tu respuesta. Atento a lo expuesto, te pedimos…" at bounding box center [271, 114] width 356 height 92
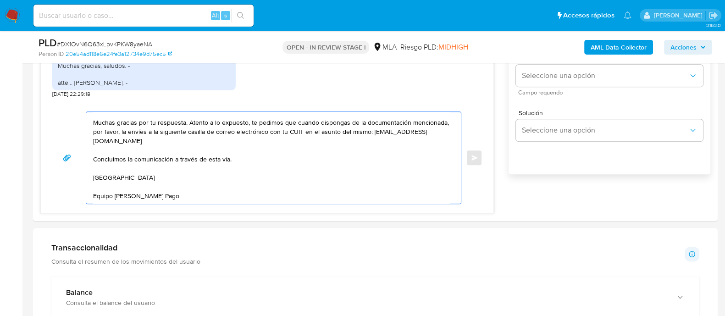
scroll to position [458, 0]
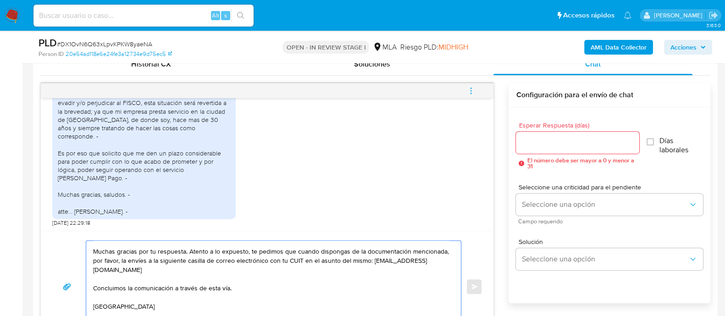
type textarea "[PERSON_NAME] Muchas gracias por tu respuesta. Atento a lo expuesto, te pedimos…"
click at [530, 143] on input "Esperar Respuesta (días)" at bounding box center [577, 143] width 123 height 12
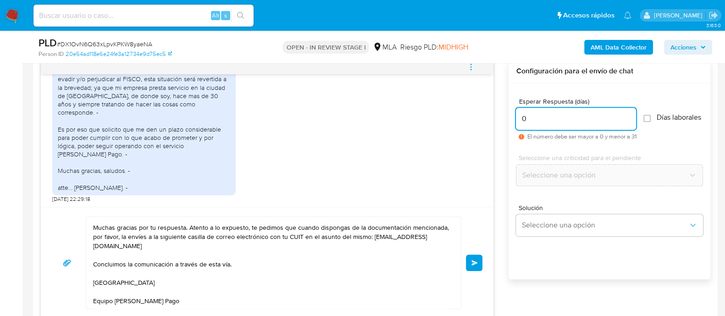
scroll to position [516, 0]
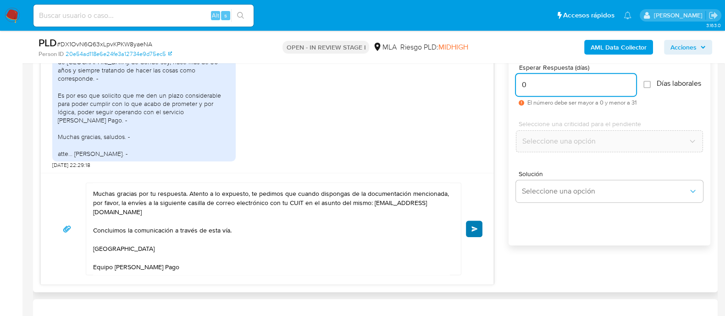
type input "0"
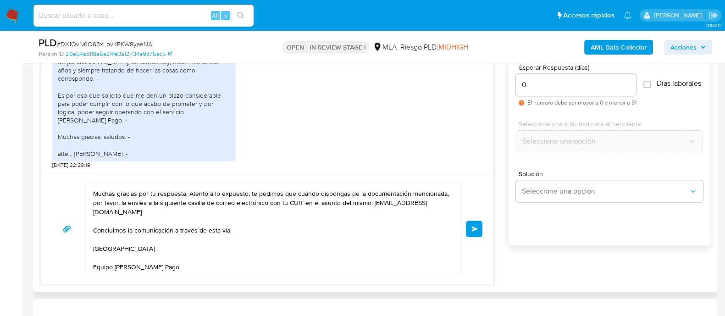
click at [470, 232] on button "Enviar" at bounding box center [474, 229] width 17 height 17
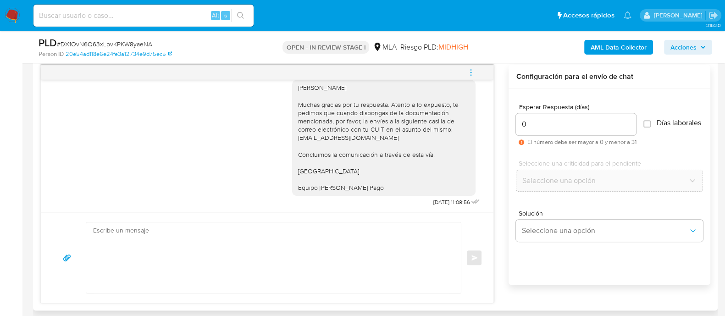
scroll to position [458, 0]
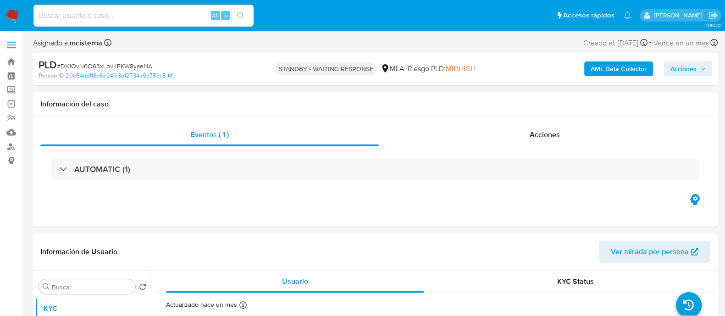
select select "10"
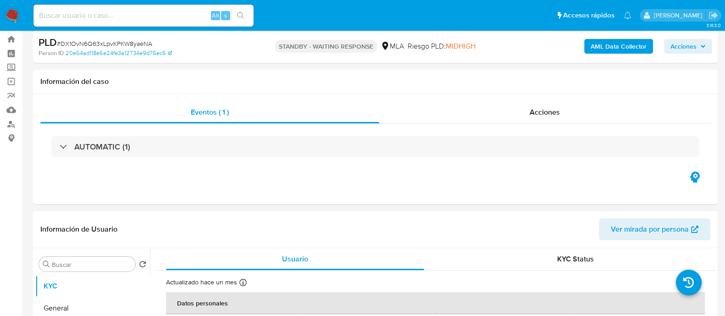
scroll to position [57, 0]
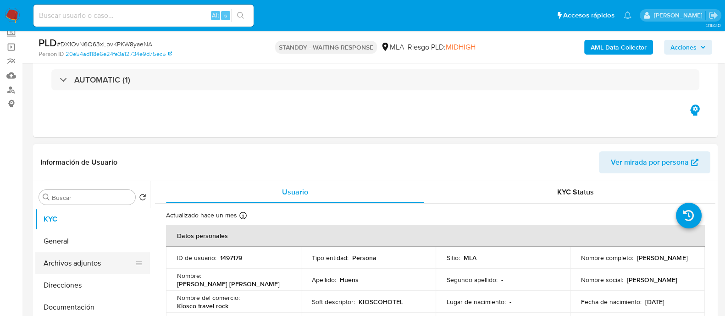
click at [117, 263] on button "Archivos adjuntos" at bounding box center [88, 263] width 107 height 22
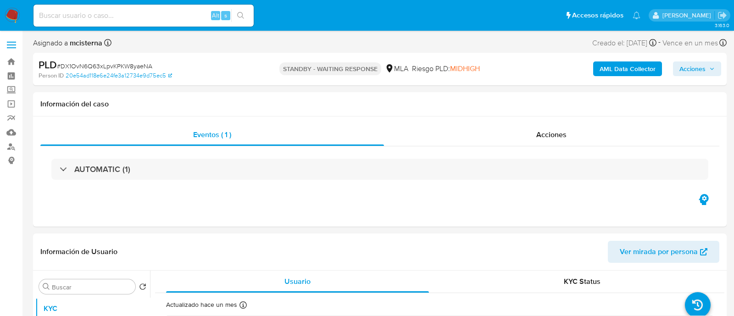
select select "10"
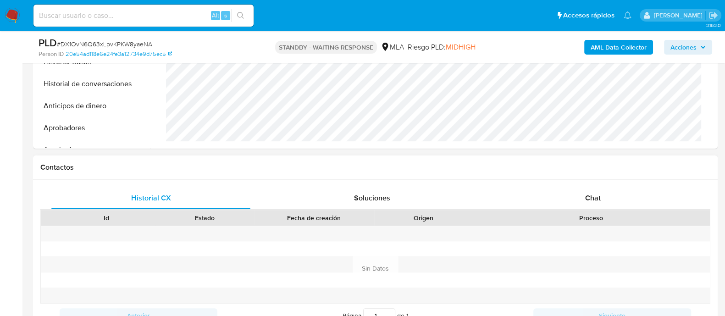
scroll to position [401, 0]
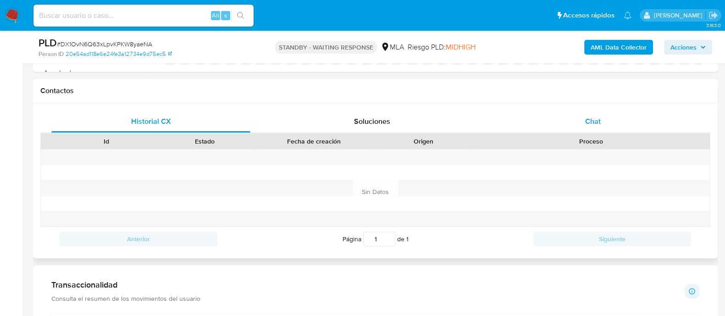
click at [581, 117] on div "Chat" at bounding box center [592, 121] width 199 height 22
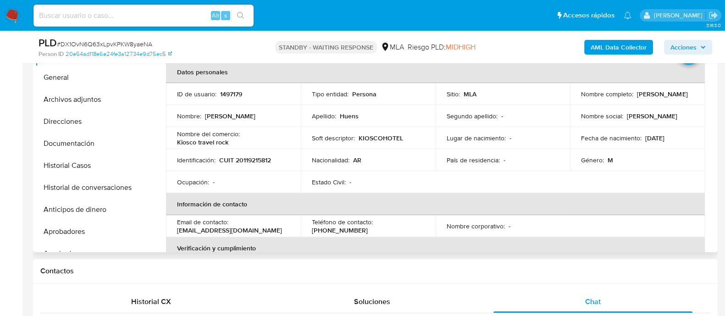
scroll to position [114, 0]
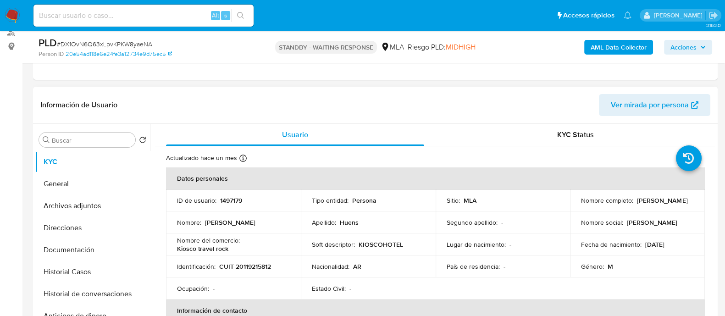
drag, startPoint x: 577, startPoint y: 204, endPoint x: 640, endPoint y: 203, distance: 63.3
click at [640, 203] on td "Nombre completo : [PERSON_NAME]" at bounding box center [637, 200] width 135 height 22
copy p "[PERSON_NAME]"
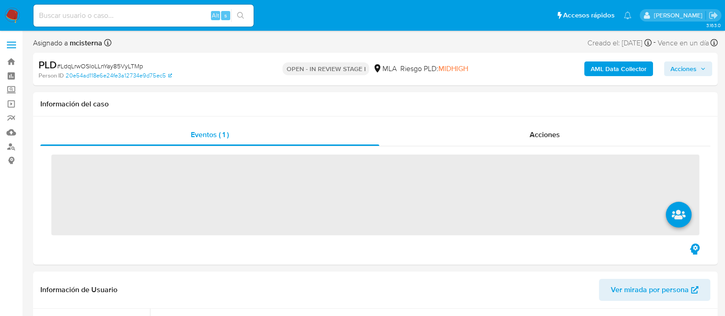
scroll to position [114, 0]
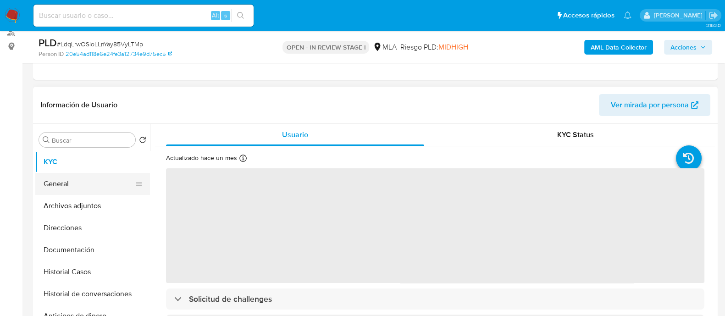
click at [112, 186] on button "General" at bounding box center [88, 184] width 107 height 22
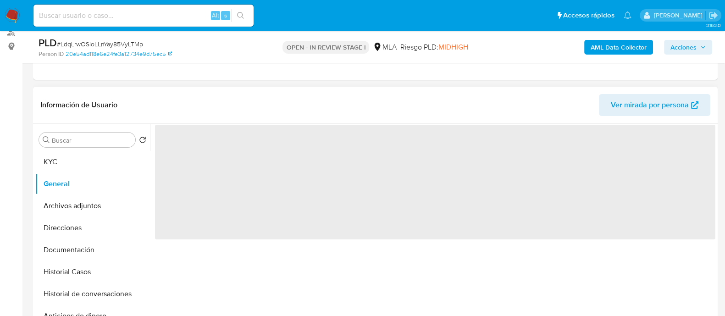
select select "10"
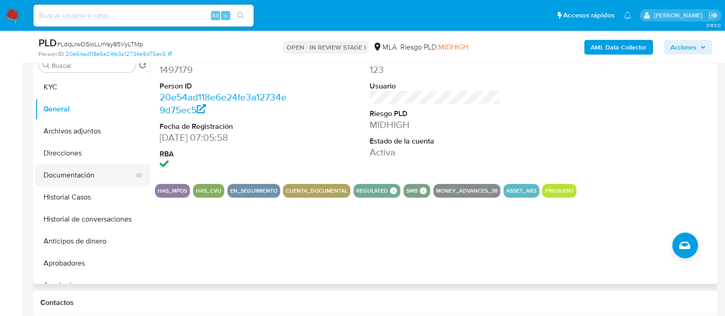
scroll to position [172, 0]
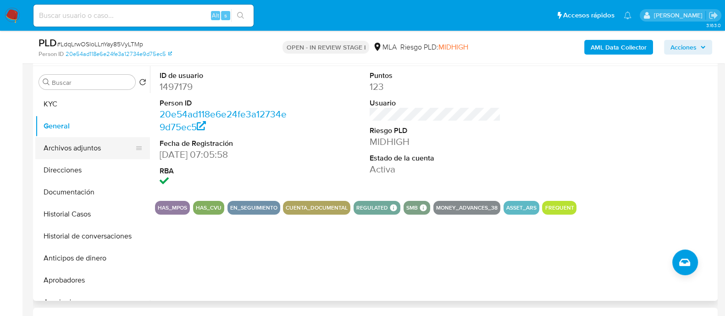
click at [109, 155] on button "Archivos adjuntos" at bounding box center [88, 148] width 107 height 22
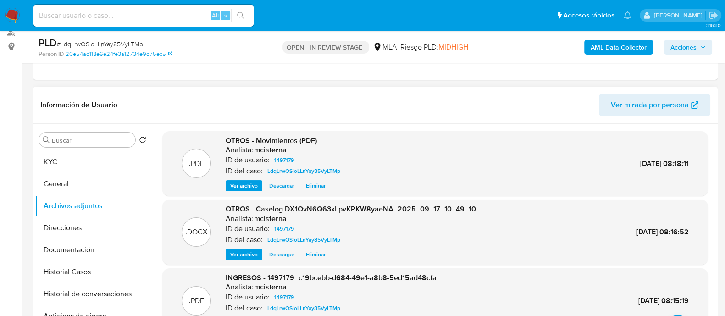
scroll to position [0, 0]
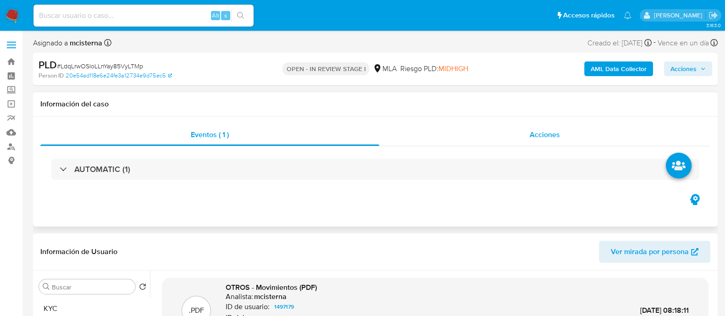
click at [516, 138] on div "Acciones" at bounding box center [544, 135] width 331 height 22
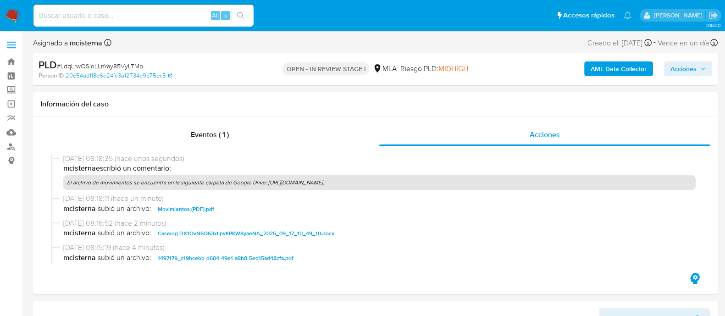
click at [702, 65] on span "Acciones" at bounding box center [687, 68] width 35 height 13
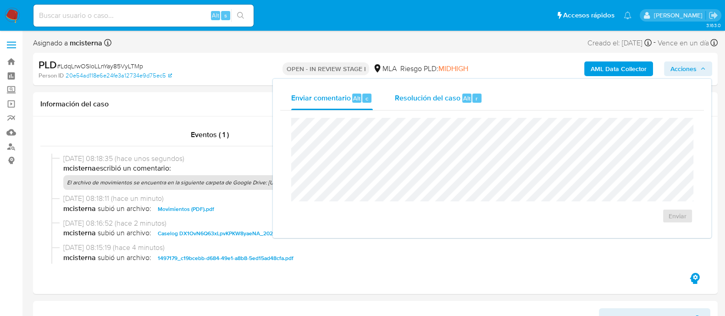
click at [467, 102] on span "Alt" at bounding box center [466, 98] width 7 height 9
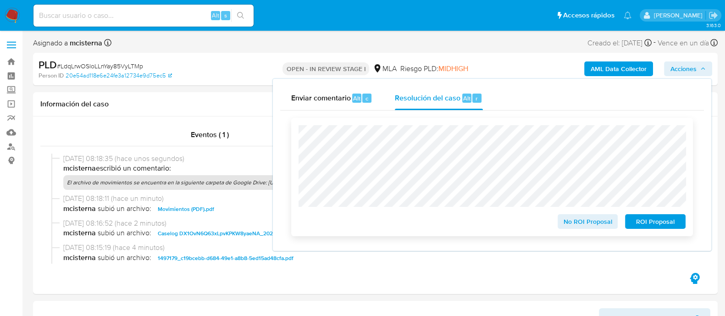
click at [661, 219] on span "ROI Proposal" at bounding box center [655, 221] width 48 height 13
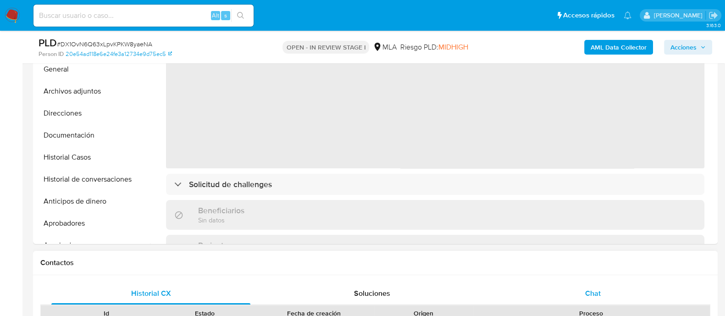
click at [590, 291] on span "Chat" at bounding box center [593, 293] width 16 height 11
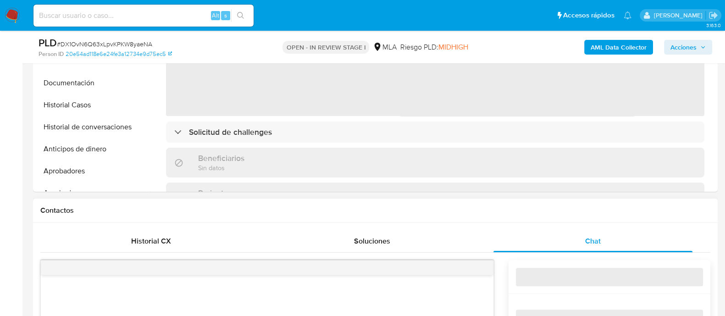
select select "10"
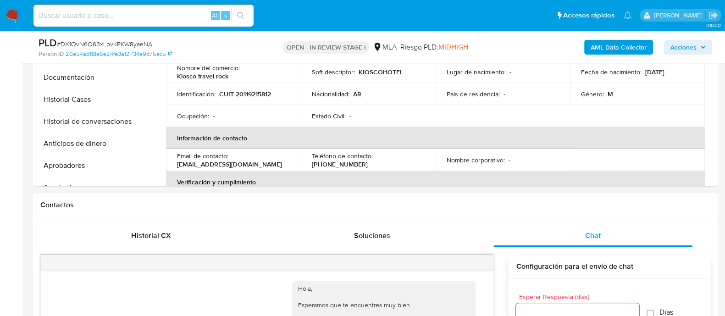
scroll to position [424, 0]
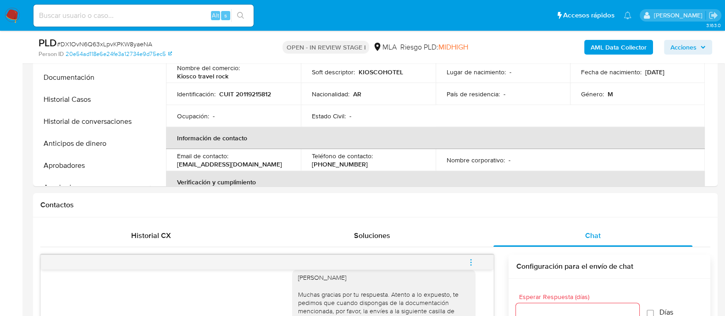
click at [485, 260] on button "menu-action" at bounding box center [471, 262] width 30 height 22
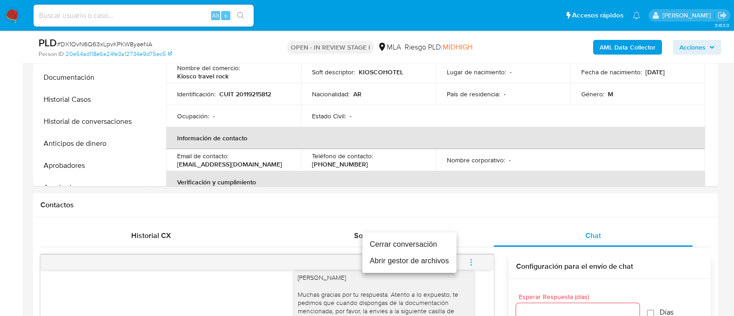
click at [415, 243] on li "Cerrar conversación" at bounding box center [409, 244] width 94 height 17
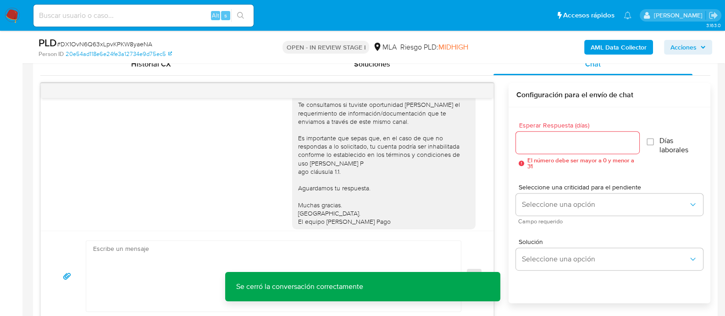
scroll to position [0, 0]
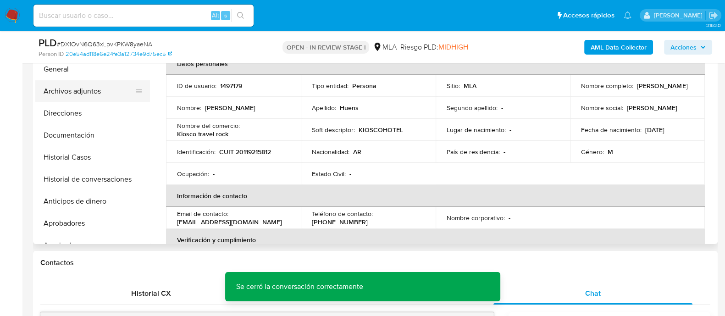
click at [85, 93] on button "Archivos adjuntos" at bounding box center [88, 91] width 107 height 22
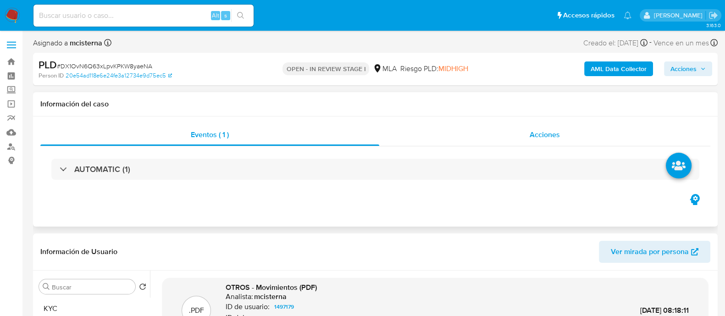
click at [529, 137] on div "Acciones" at bounding box center [544, 135] width 331 height 22
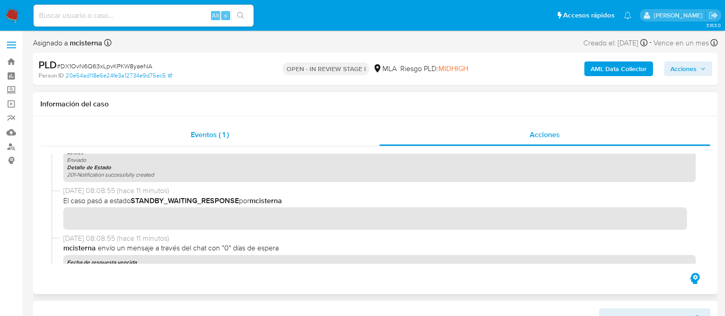
scroll to position [172, 0]
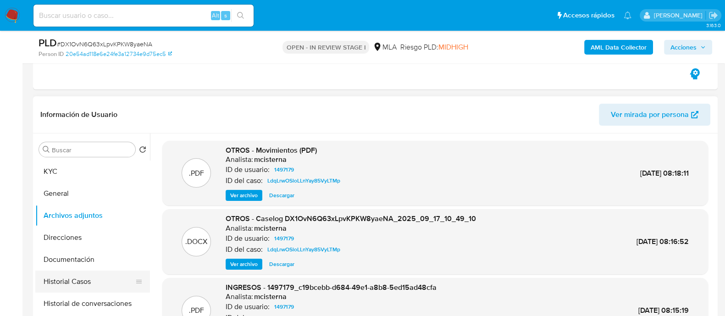
click at [85, 278] on button "Historial Casos" at bounding box center [88, 282] width 107 height 22
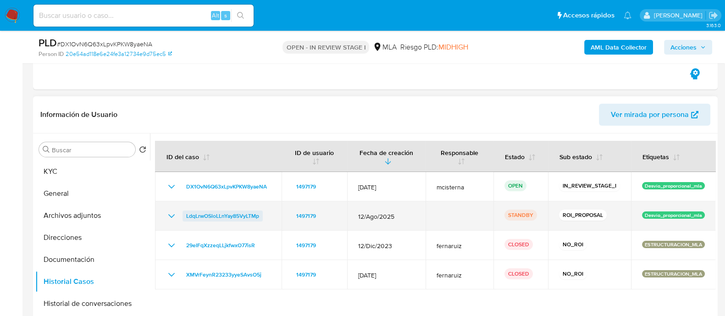
click at [223, 217] on span "LdqLrwOSloLLnYay85VyLTMp" at bounding box center [222, 215] width 73 height 11
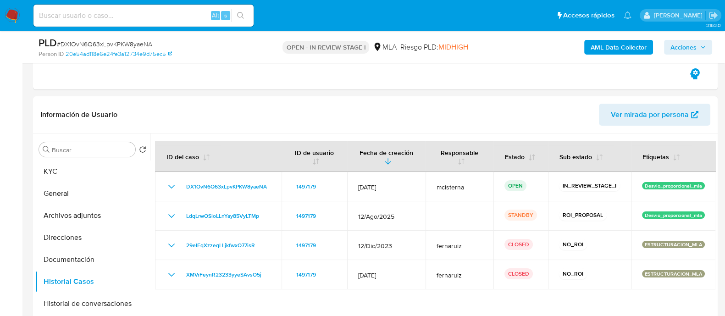
click at [696, 44] on span "Acciones" at bounding box center [683, 47] width 26 height 15
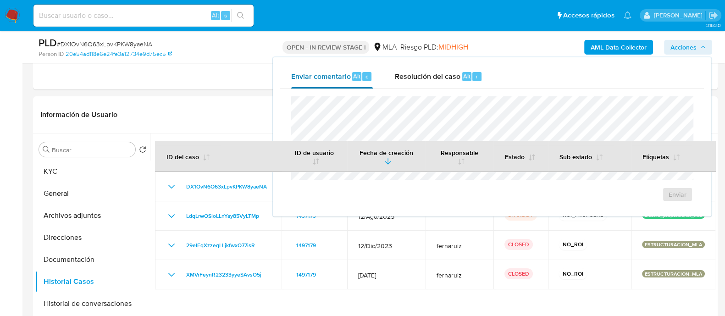
click at [335, 77] on span "Enviar comentario" at bounding box center [321, 76] width 60 height 11
click at [685, 193] on span "Enviar" at bounding box center [677, 194] width 18 height 13
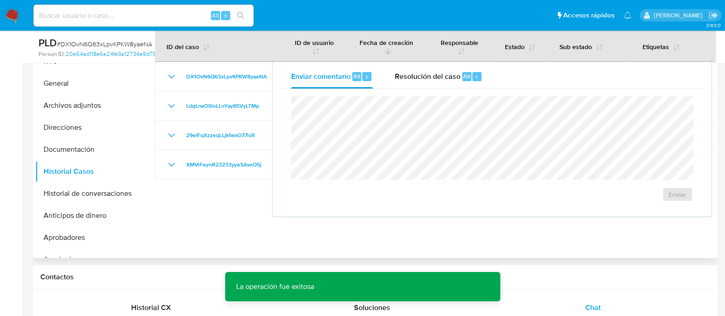
scroll to position [344, 0]
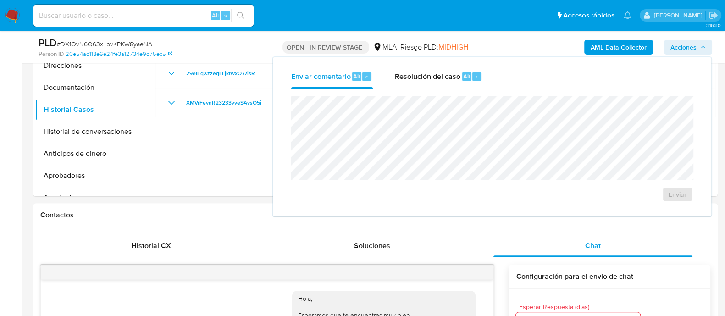
click at [690, 47] on span "Acciones" at bounding box center [683, 47] width 26 height 15
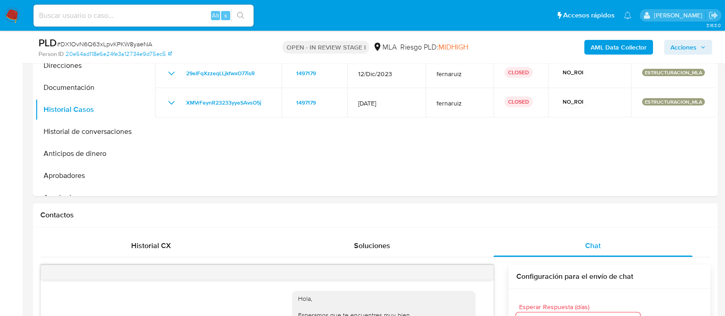
click at [686, 44] on span "Acciones" at bounding box center [683, 47] width 26 height 15
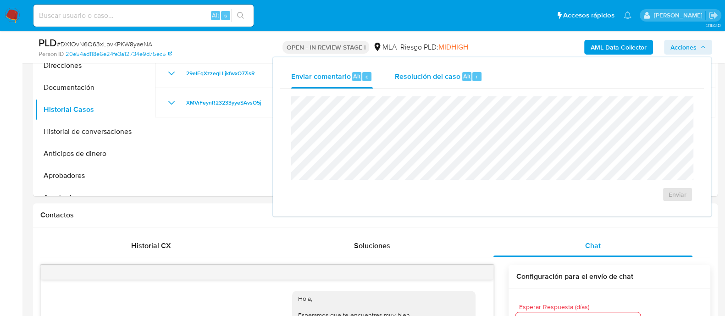
click at [427, 77] on span "Resolución del caso" at bounding box center [428, 76] width 66 height 11
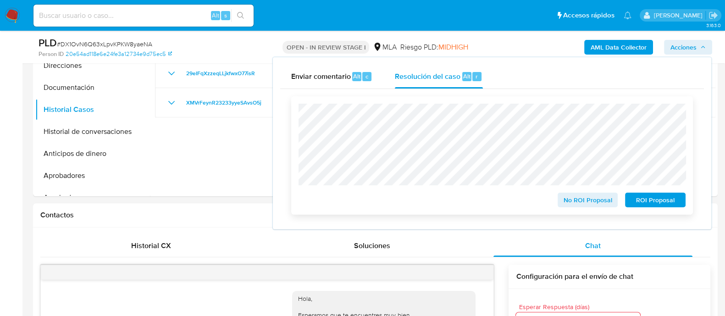
click at [653, 204] on span "ROI Proposal" at bounding box center [655, 199] width 48 height 13
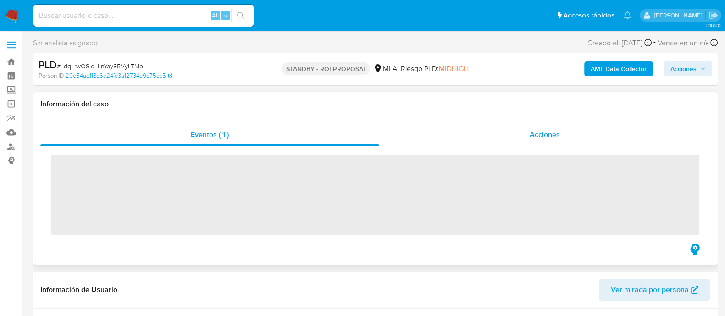
click at [551, 128] on div "Acciones" at bounding box center [544, 135] width 331 height 22
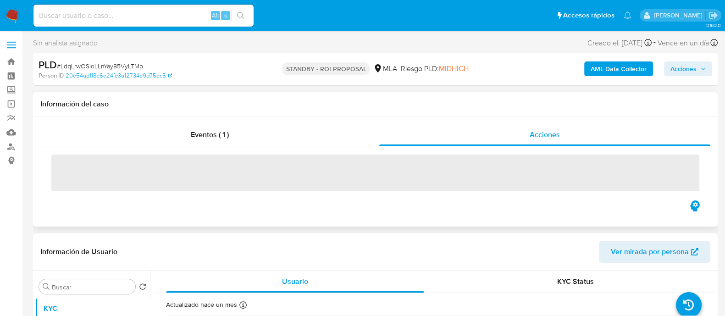
select select "10"
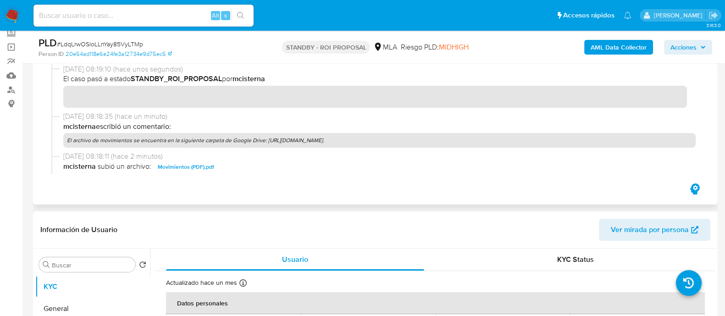
scroll to position [18, 0]
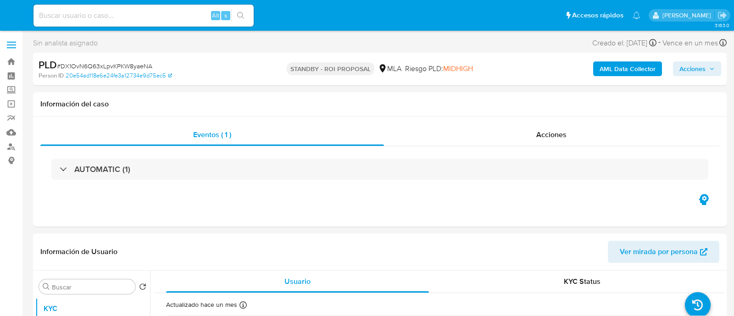
select select "10"
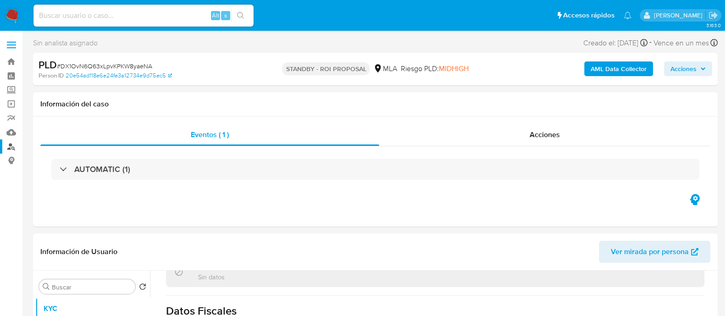
drag, startPoint x: 12, startPoint y: 144, endPoint x: 21, endPoint y: 152, distance: 11.7
click at [12, 144] on link "Buscador de personas" at bounding box center [54, 146] width 109 height 14
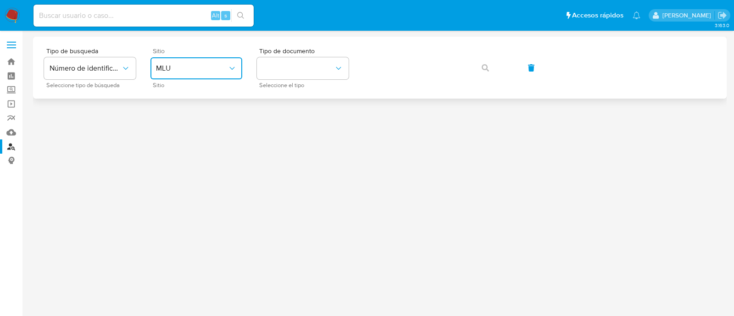
click at [202, 73] on button "MLU" at bounding box center [196, 68] width 92 height 22
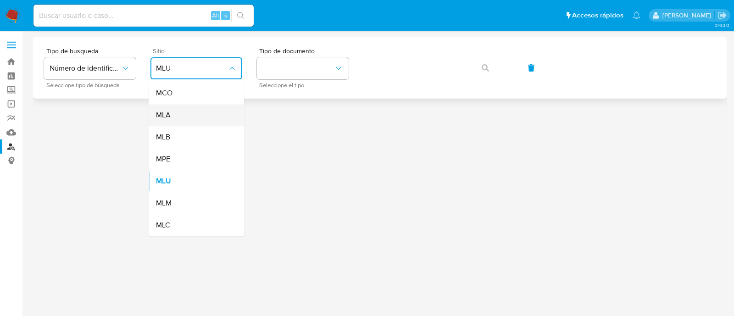
click at [198, 113] on div "MLA" at bounding box center [193, 115] width 75 height 22
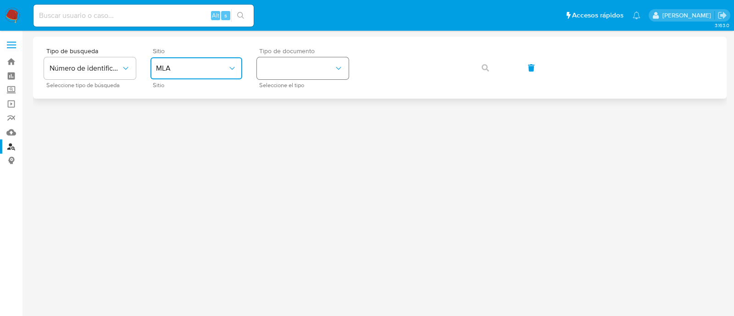
click at [301, 59] on button "identificationType" at bounding box center [303, 68] width 92 height 22
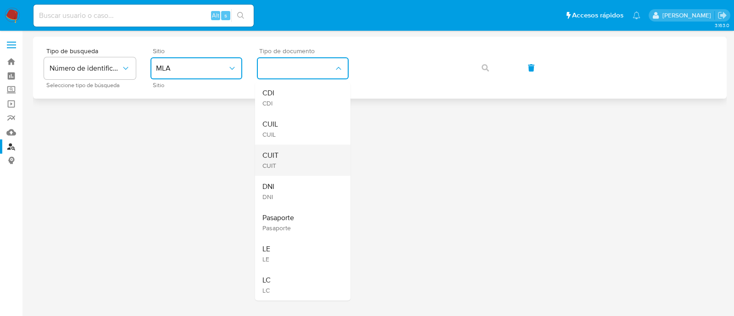
click at [300, 153] on div "CUIT CUIT" at bounding box center [299, 159] width 75 height 31
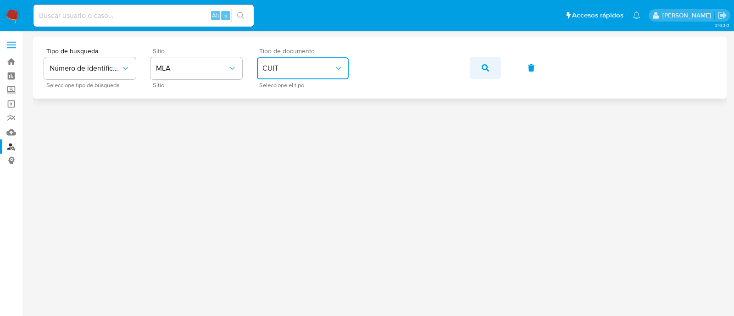
click at [489, 69] on button "button" at bounding box center [484, 68] width 31 height 22
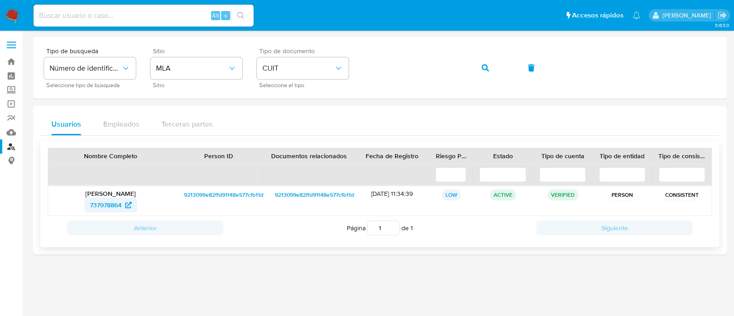
click at [109, 205] on span "737978864" at bounding box center [106, 205] width 32 height 15
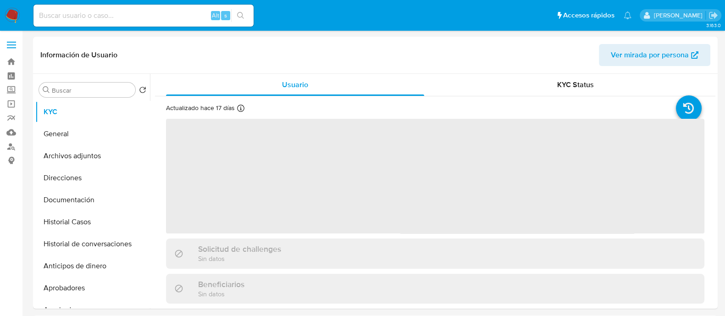
select select "10"
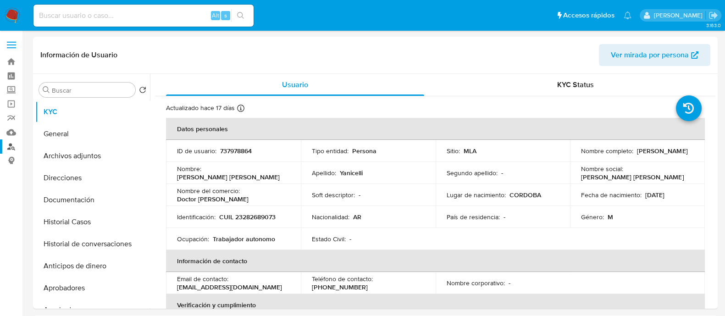
click at [11, 149] on link "Buscador de personas" at bounding box center [54, 146] width 109 height 14
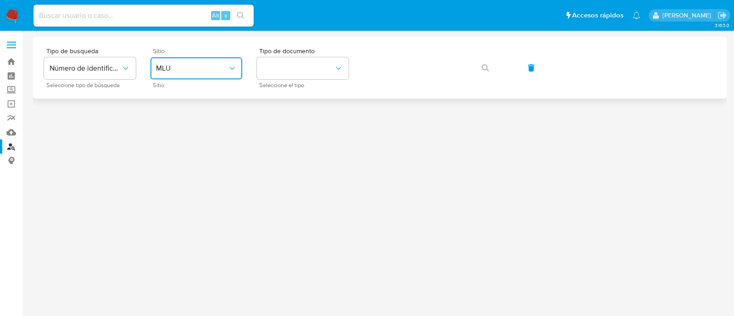
click at [183, 74] on button "MLU" at bounding box center [196, 68] width 92 height 22
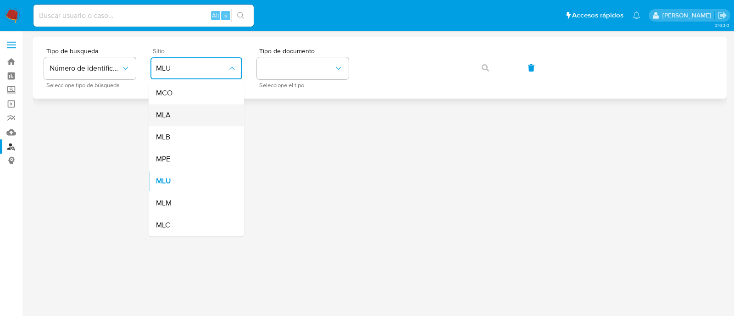
click at [182, 111] on div "MLA" at bounding box center [193, 115] width 75 height 22
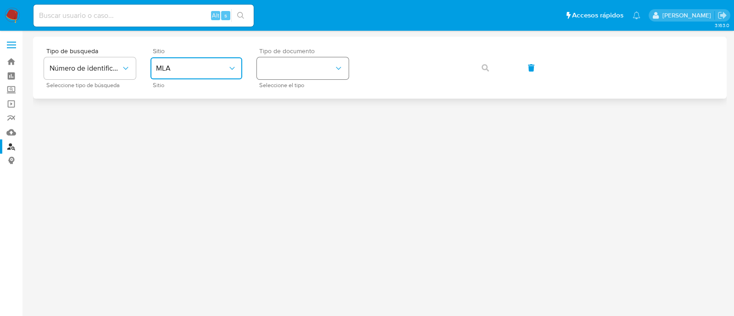
click at [274, 67] on button "identificationType" at bounding box center [303, 68] width 92 height 22
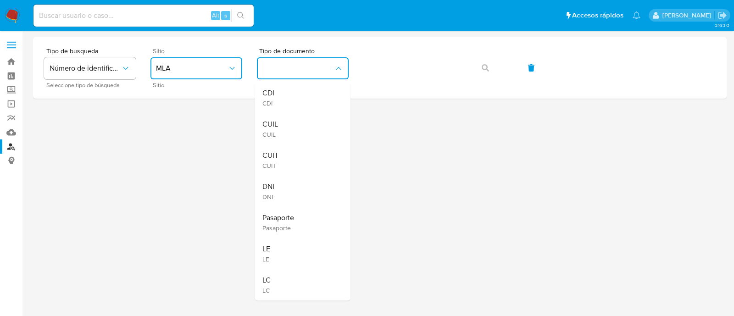
click at [282, 160] on div "CUIT CUIT" at bounding box center [299, 159] width 75 height 31
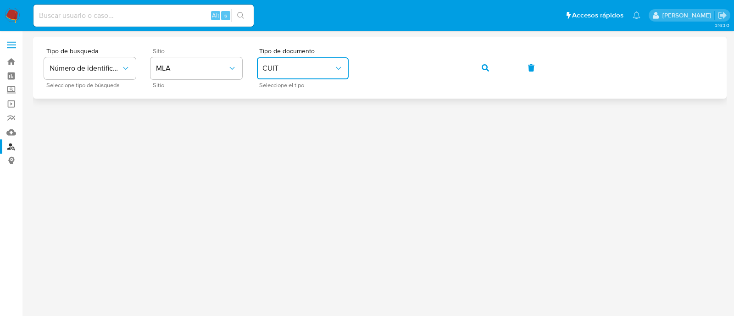
click at [477, 70] on button "button" at bounding box center [484, 68] width 31 height 22
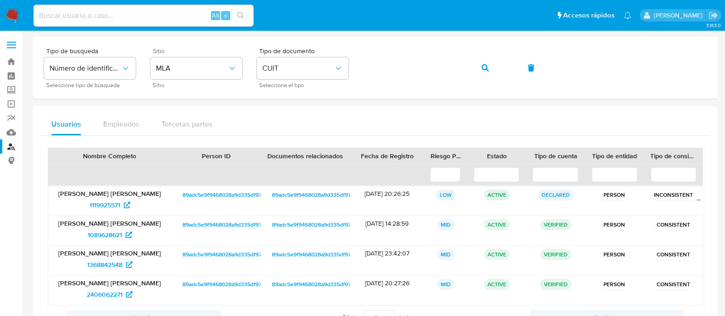
scroll to position [57, 0]
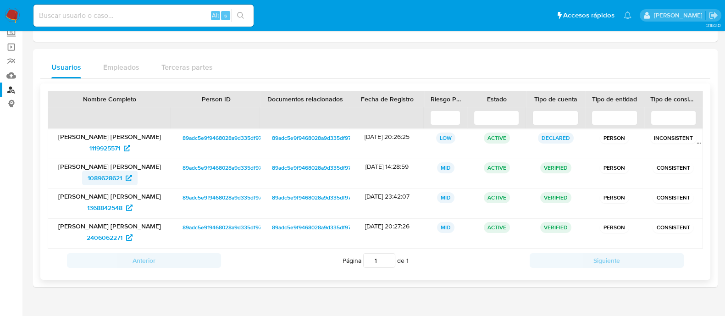
click at [124, 175] on span "1089628621" at bounding box center [110, 178] width 44 height 15
click at [103, 212] on span "1368842548" at bounding box center [104, 207] width 35 height 15
click at [115, 241] on span "2406062271" at bounding box center [105, 237] width 36 height 15
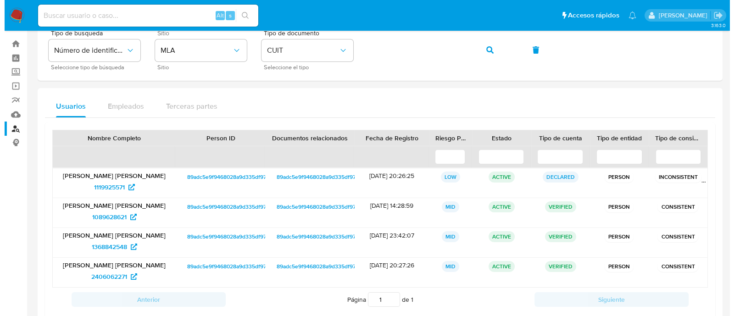
scroll to position [0, 0]
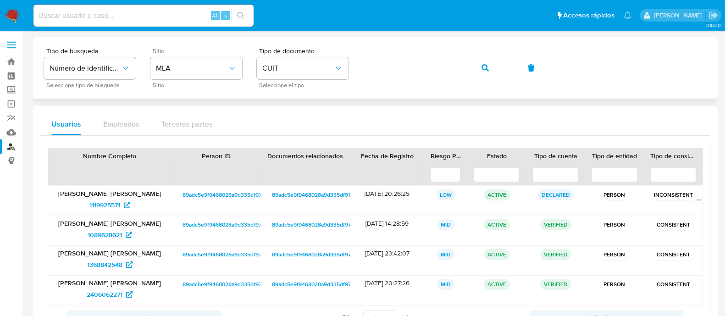
click at [503, 64] on div "Tipo de busqueda Número de identificación Seleccione tipo de búsqueda Sitio MLA…" at bounding box center [375, 68] width 662 height 40
click at [481, 65] on icon "button" at bounding box center [484, 67] width 7 height 7
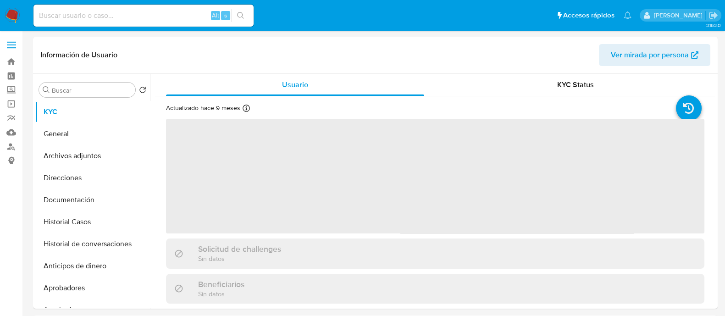
select select "10"
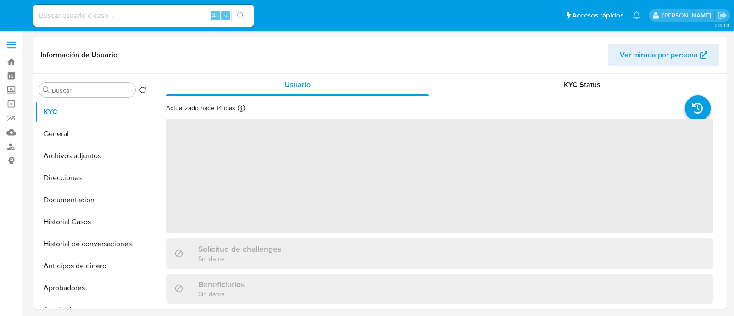
select select "10"
